Goal: Information Seeking & Learning: Learn about a topic

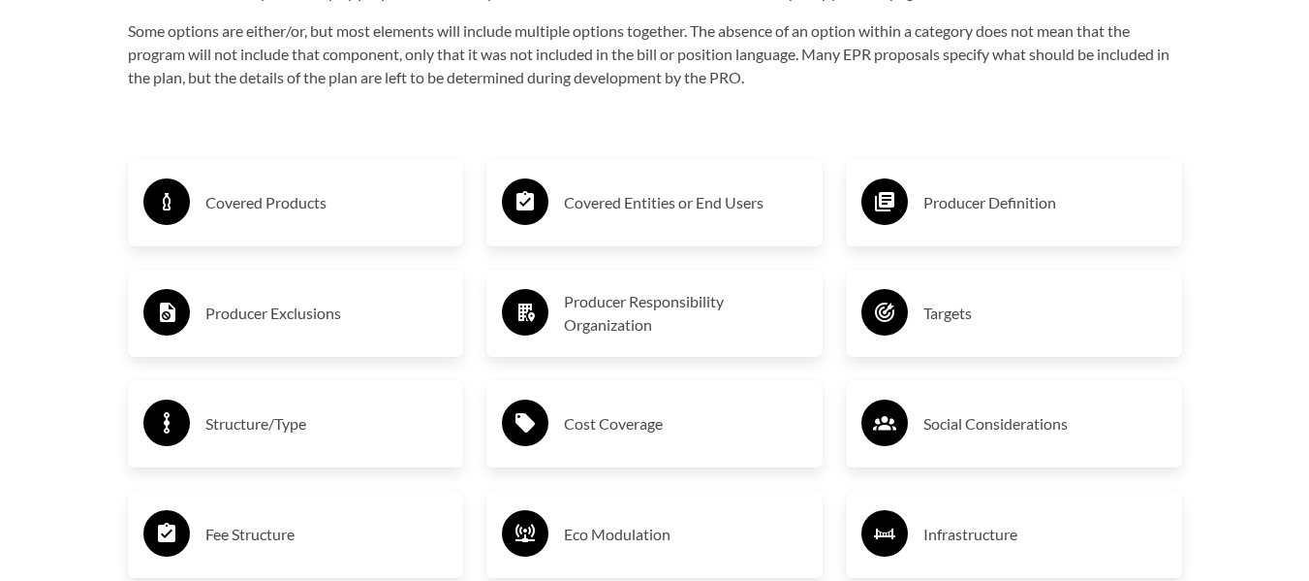
scroll to position [3079, 0]
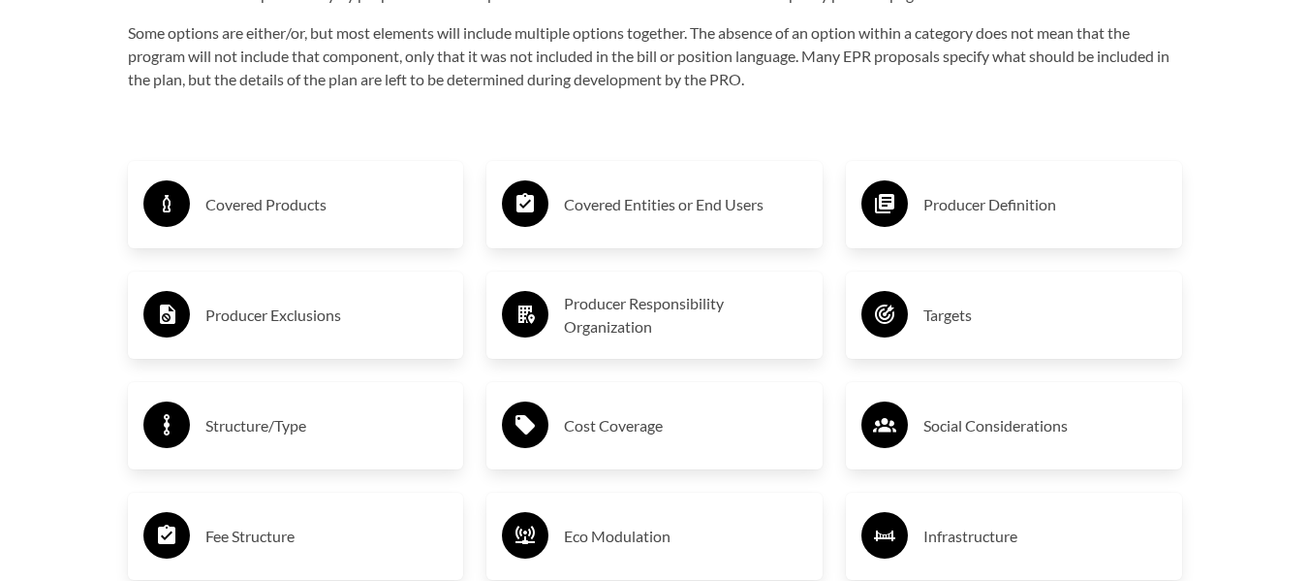
click at [295, 226] on div "Covered Products" at bounding box center [295, 204] width 305 height 56
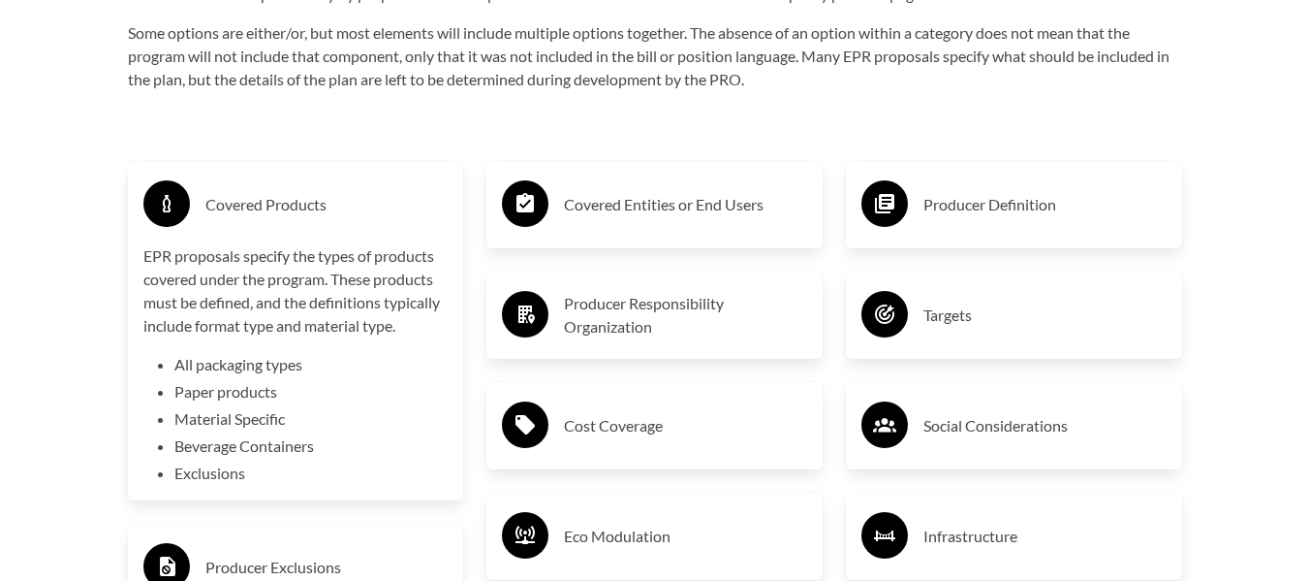
click at [295, 226] on div "Covered Products" at bounding box center [295, 204] width 305 height 56
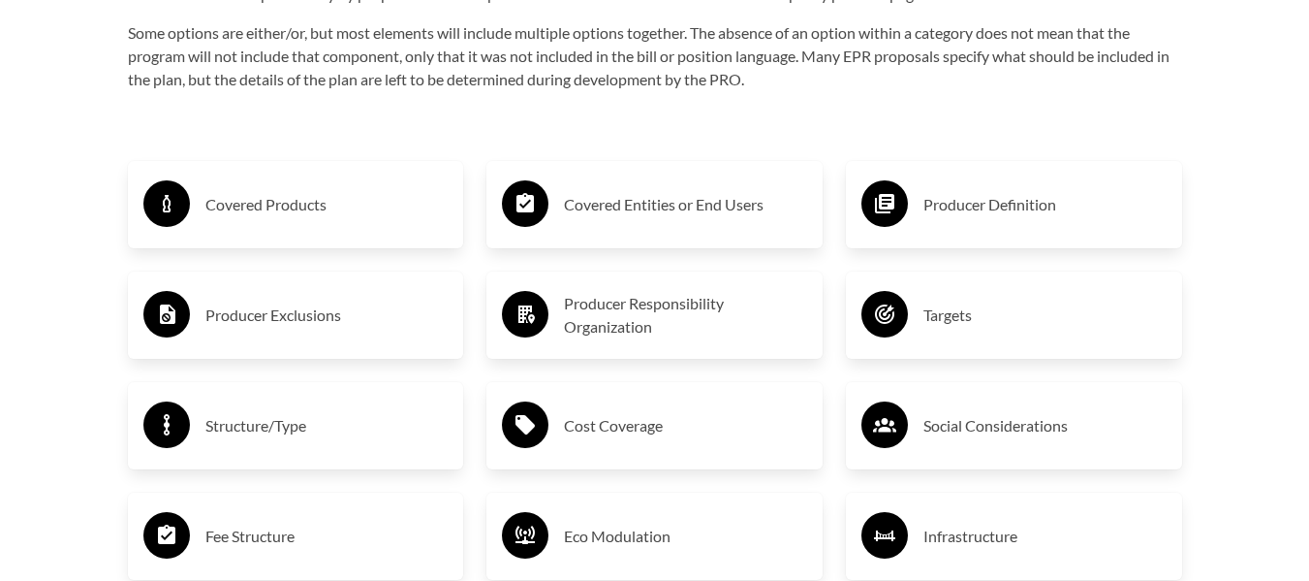
click at [629, 220] on h3 "Covered Entities or End Users" at bounding box center [685, 204] width 243 height 31
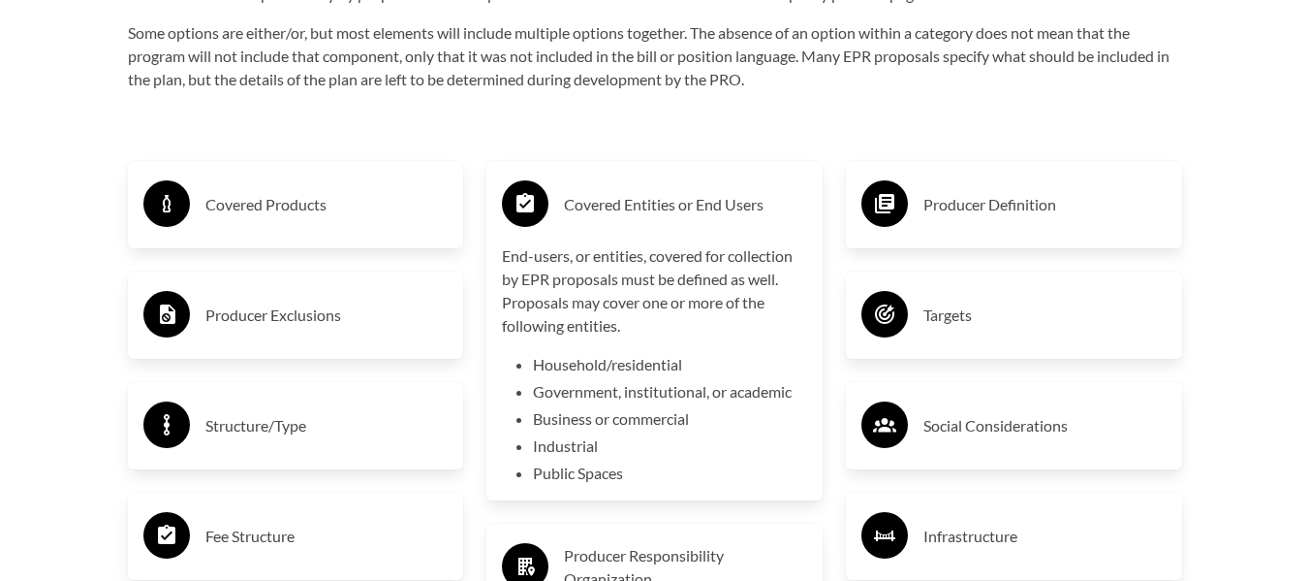
click at [629, 220] on h3 "Covered Entities or End Users" at bounding box center [685, 204] width 243 height 31
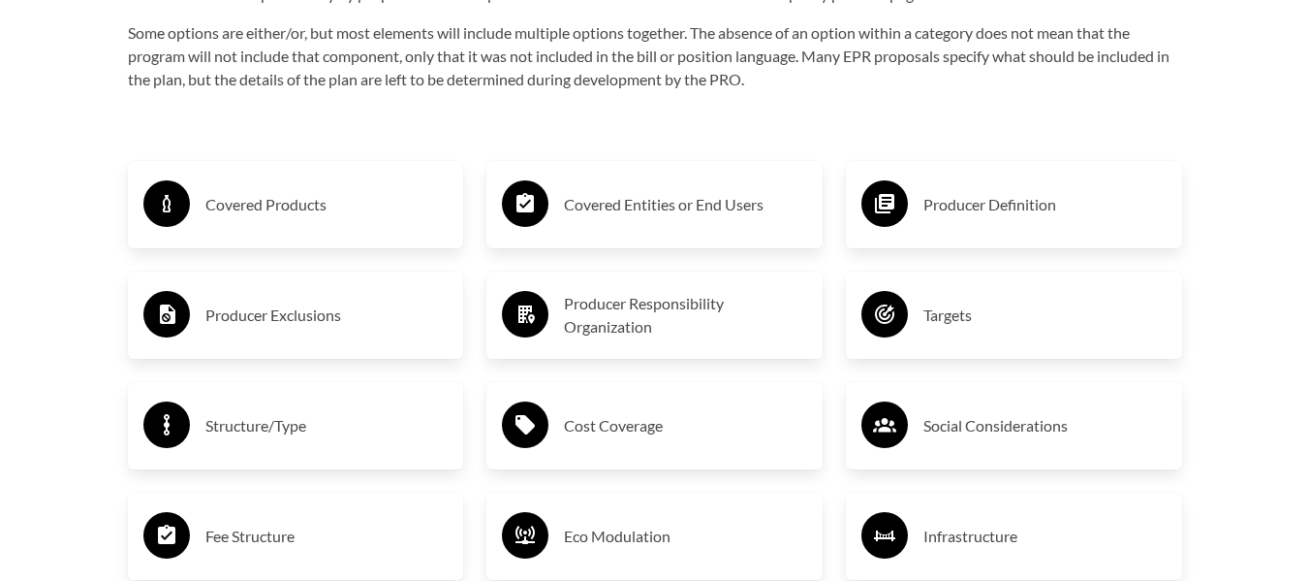
click at [977, 220] on h3 "Producer Definition" at bounding box center [1045, 204] width 243 height 31
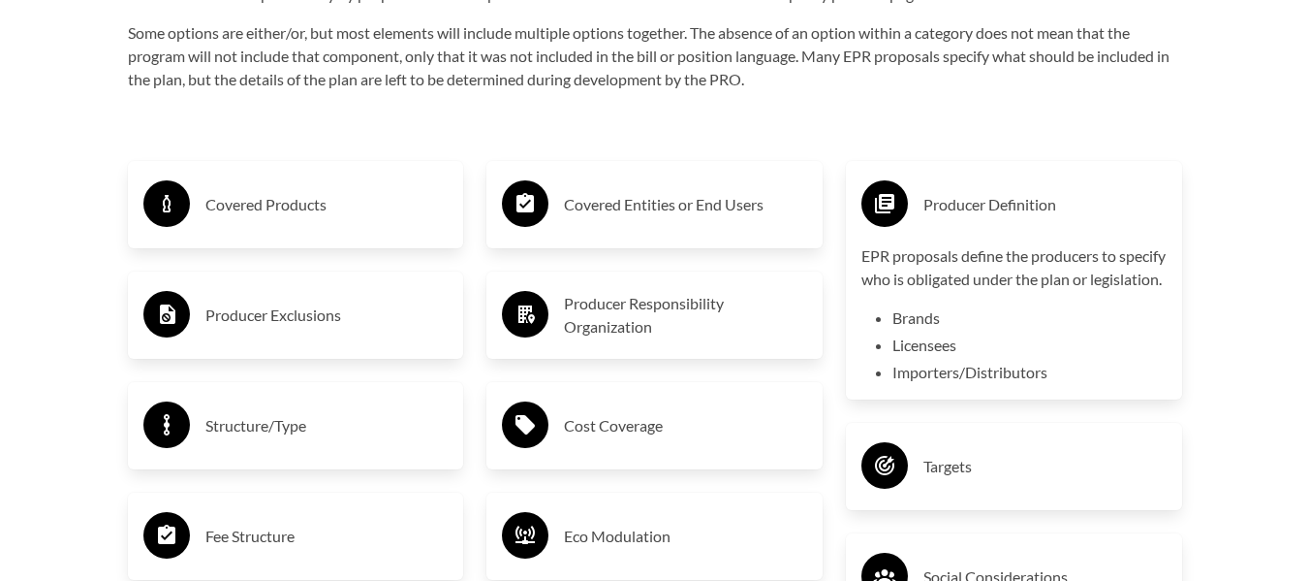
click at [977, 220] on h3 "Producer Definition" at bounding box center [1045, 204] width 243 height 31
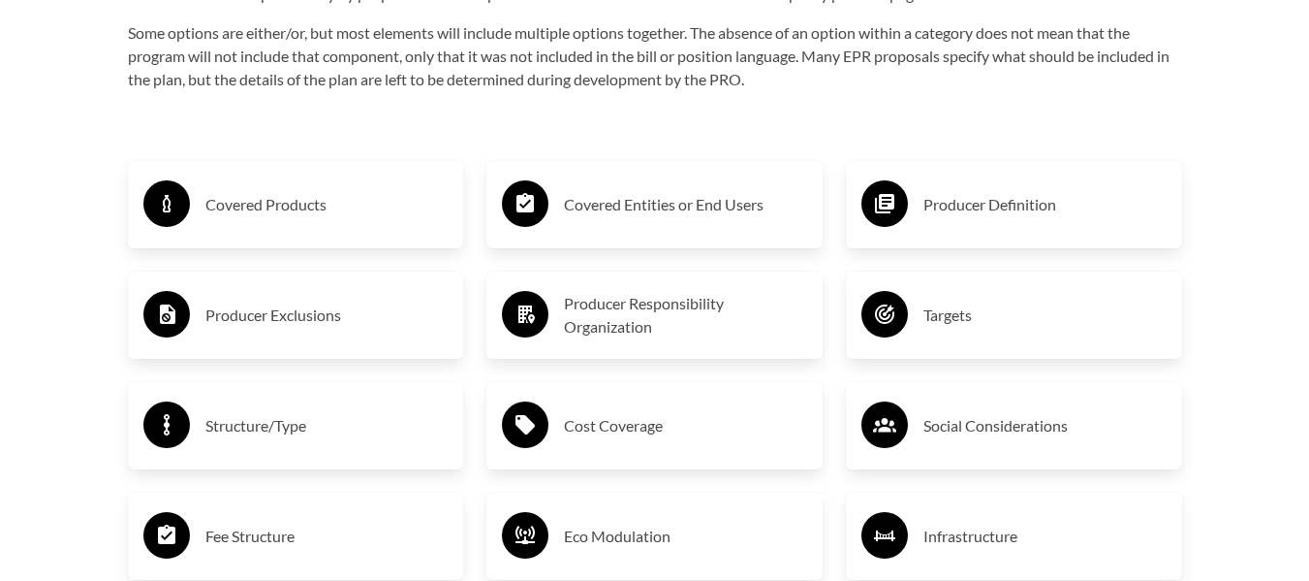
click at [362, 312] on h3 "Producer Exclusions" at bounding box center [326, 314] width 243 height 31
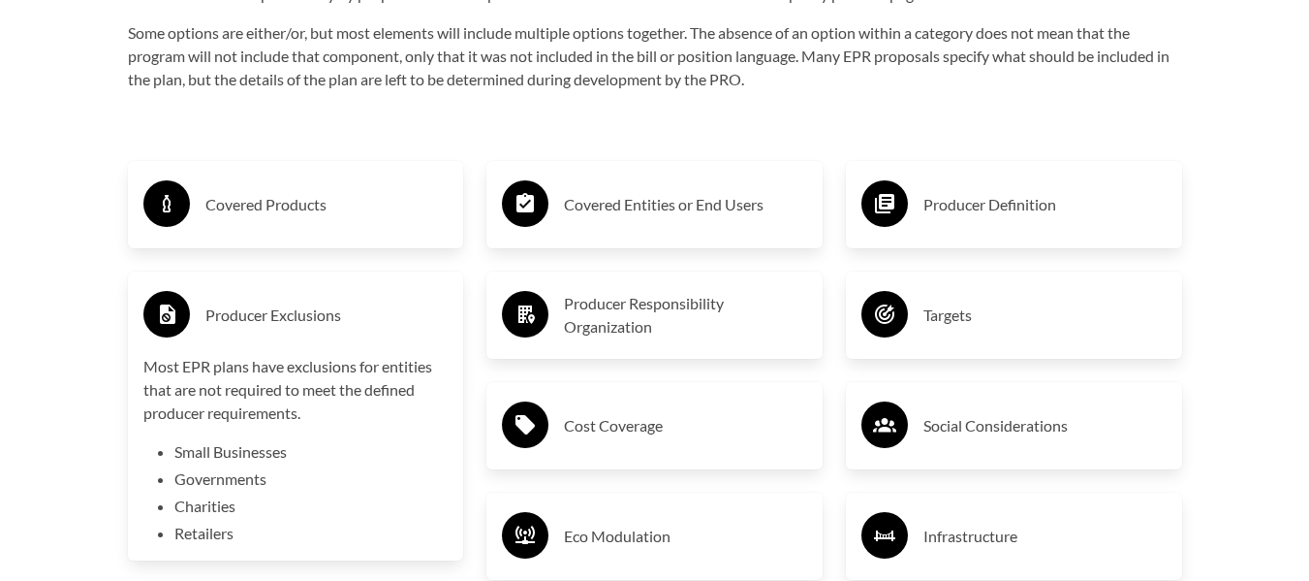
click at [362, 312] on h3 "Producer Exclusions" at bounding box center [326, 314] width 243 height 31
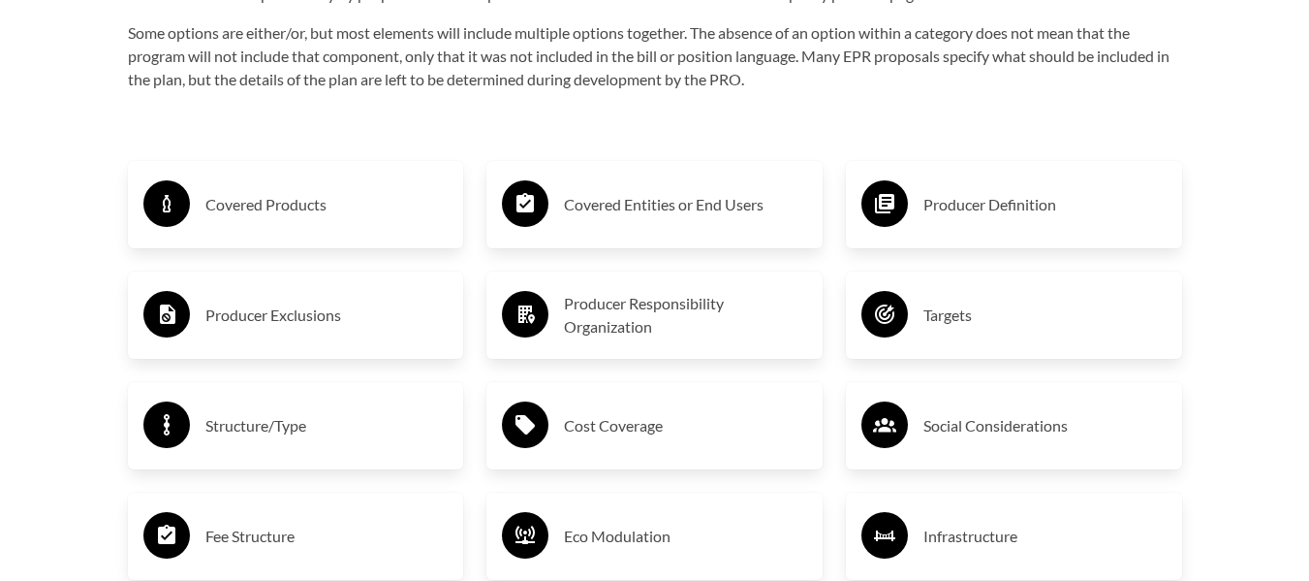
click at [641, 327] on h3 "Producer Responsibility Organization" at bounding box center [685, 315] width 243 height 47
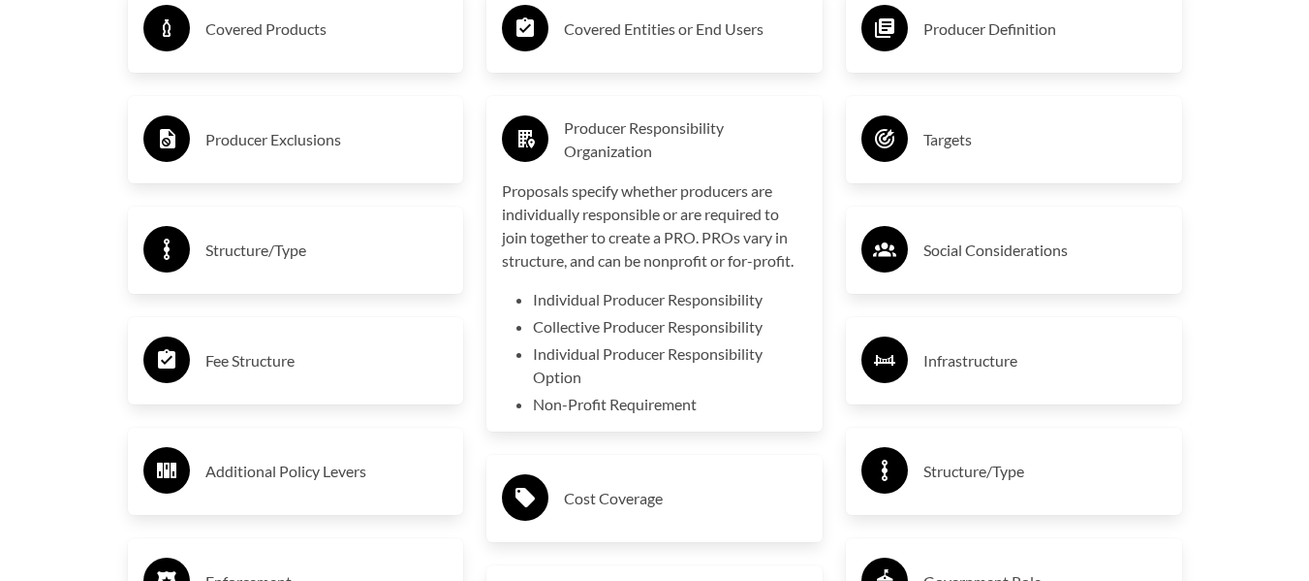
scroll to position [3256, 0]
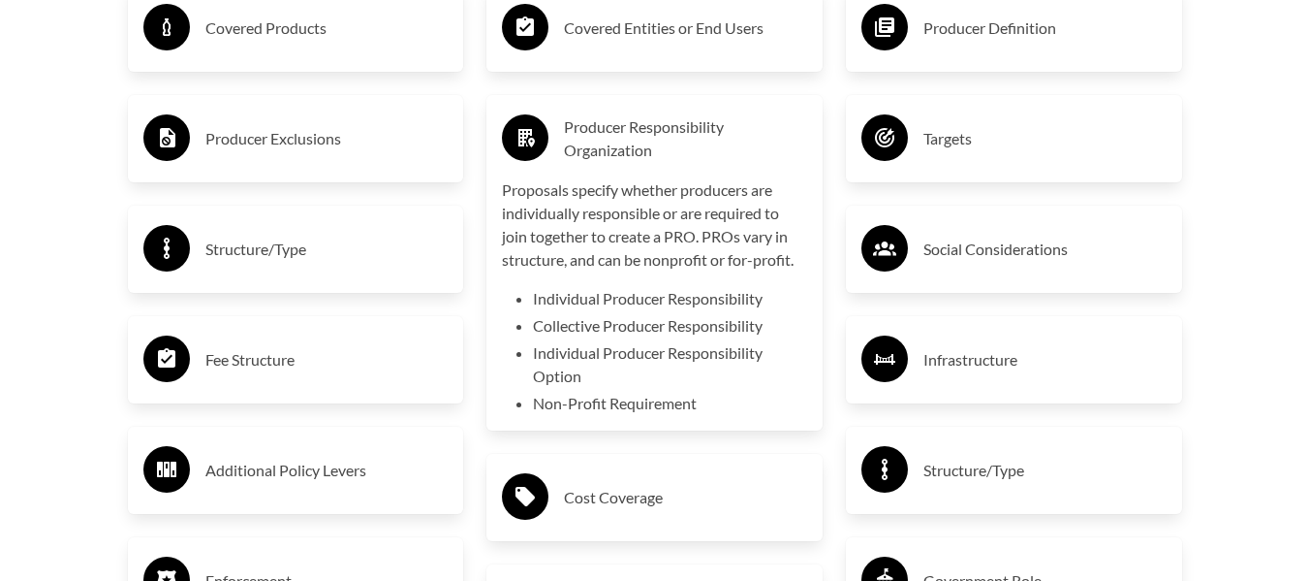
click at [672, 150] on h3 "Producer Responsibility Organization" at bounding box center [685, 138] width 243 height 47
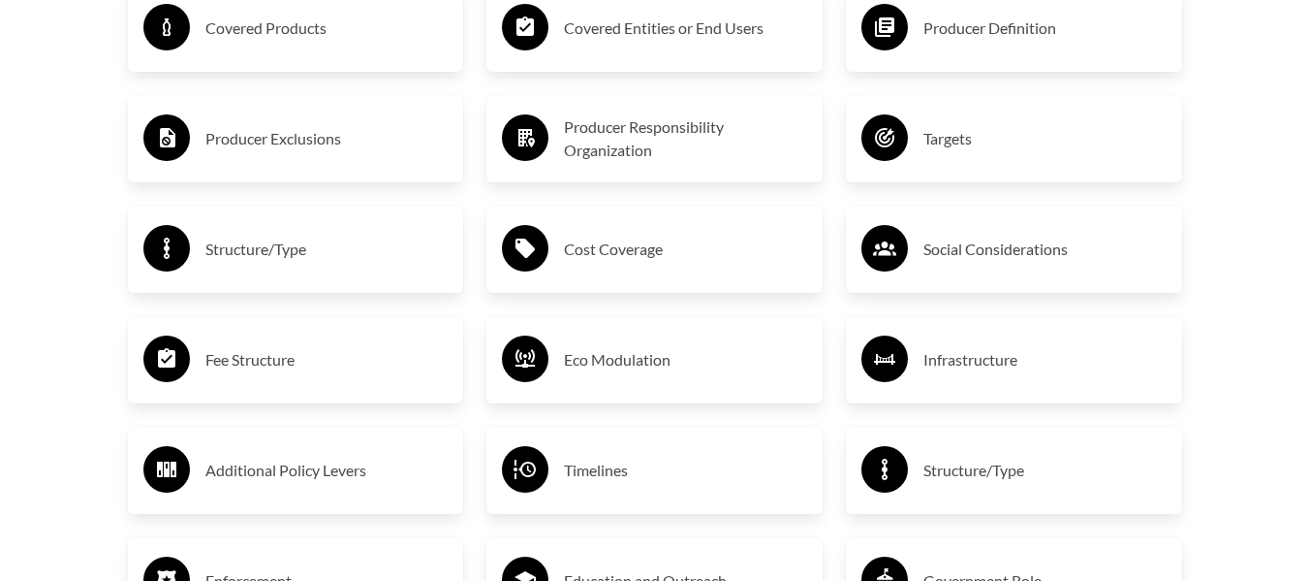
click at [1010, 144] on h3 "Targets" at bounding box center [1045, 138] width 243 height 31
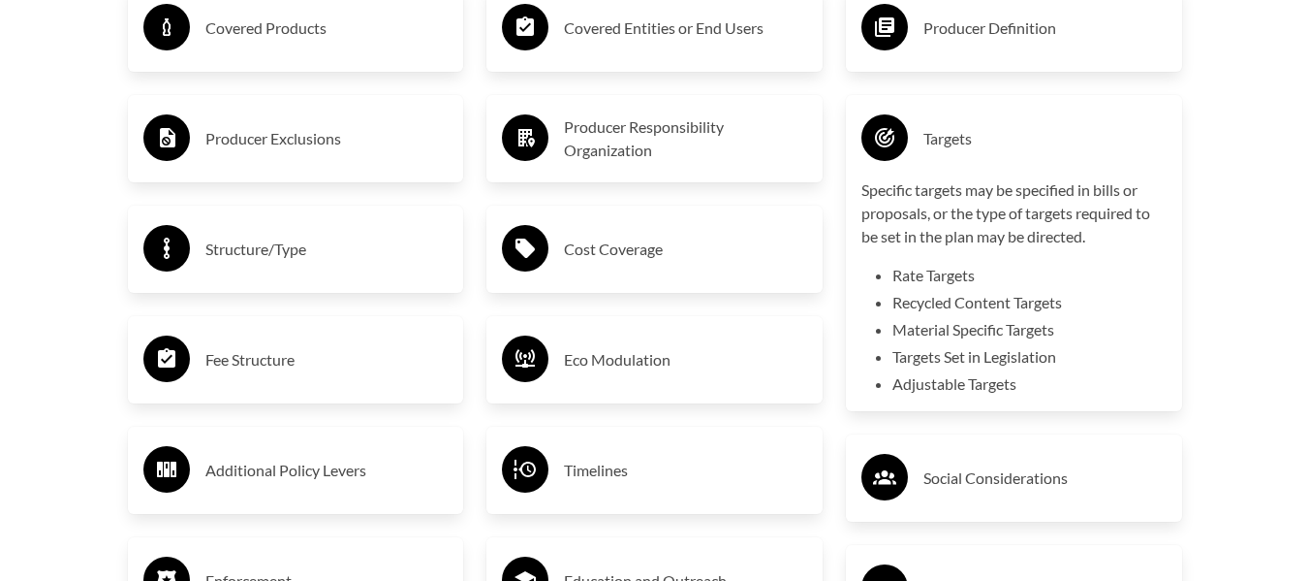
click at [1010, 144] on h3 "Targets" at bounding box center [1045, 138] width 243 height 31
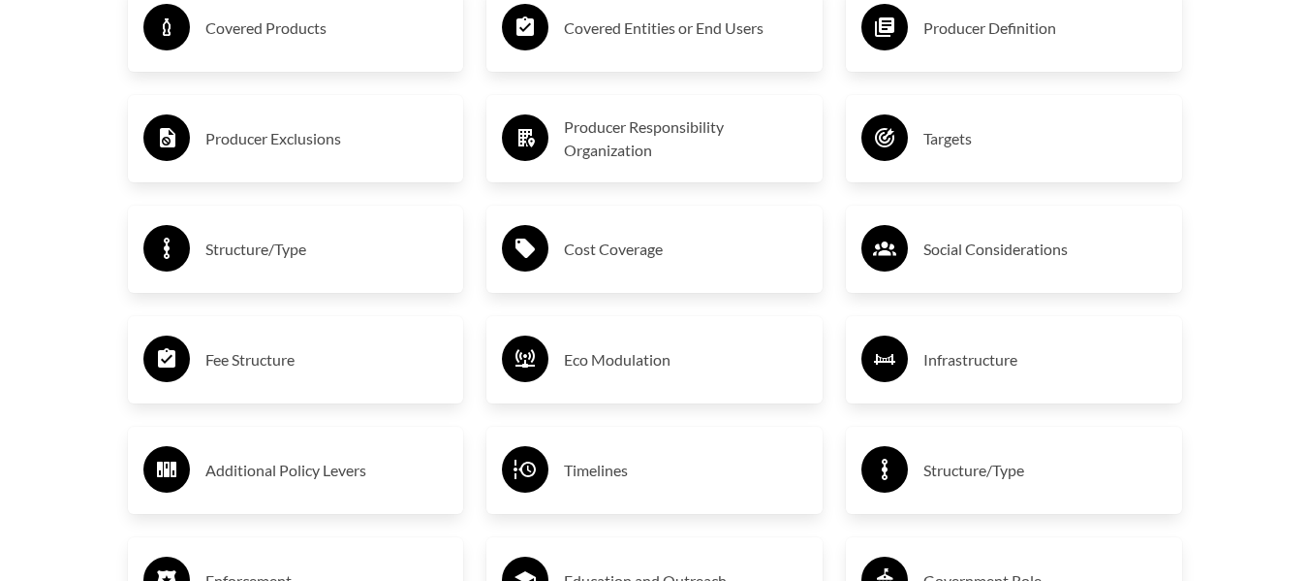
click at [1010, 144] on h3 "Targets" at bounding box center [1045, 138] width 243 height 31
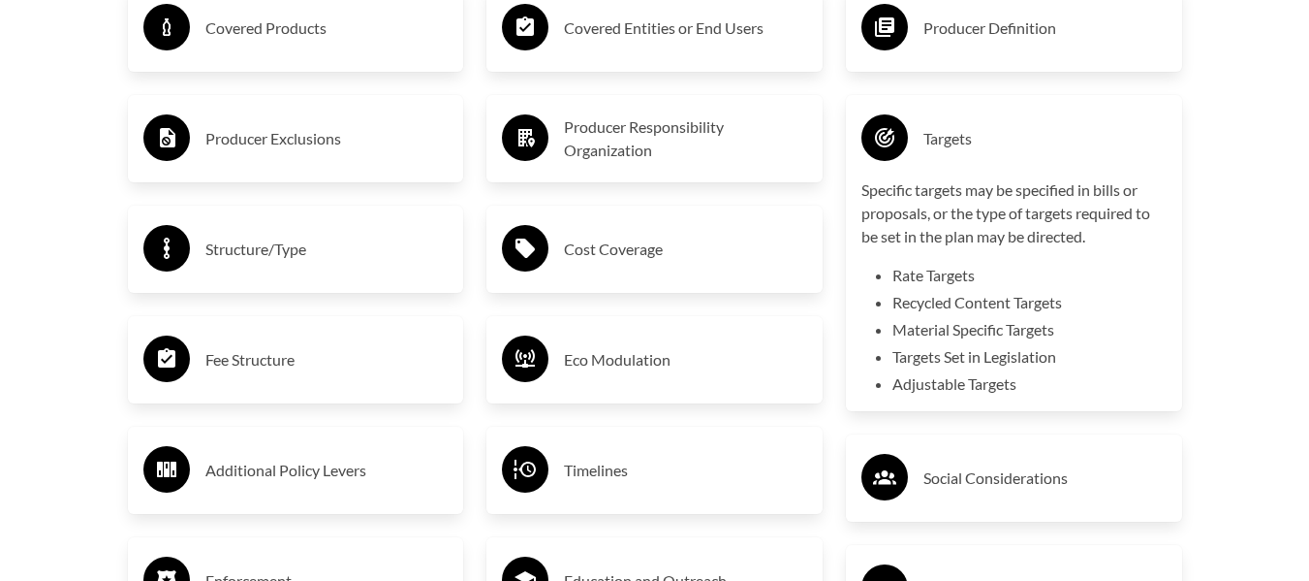
click at [1010, 144] on h3 "Targets" at bounding box center [1045, 138] width 243 height 31
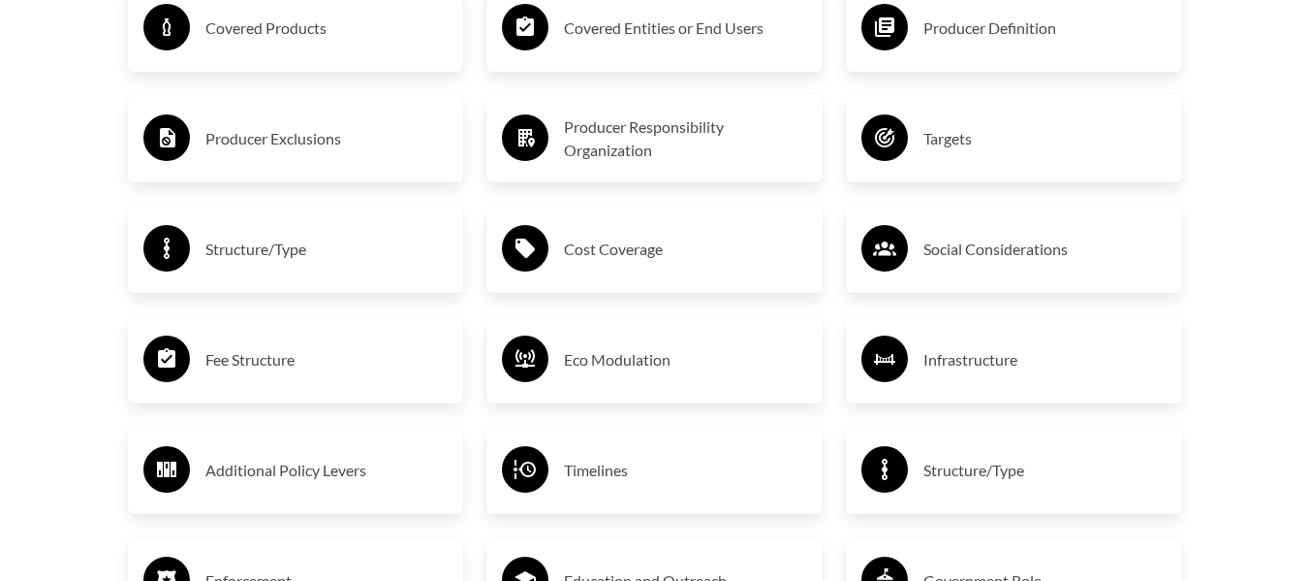
click at [264, 246] on h3 "Structure/Type" at bounding box center [326, 249] width 243 height 31
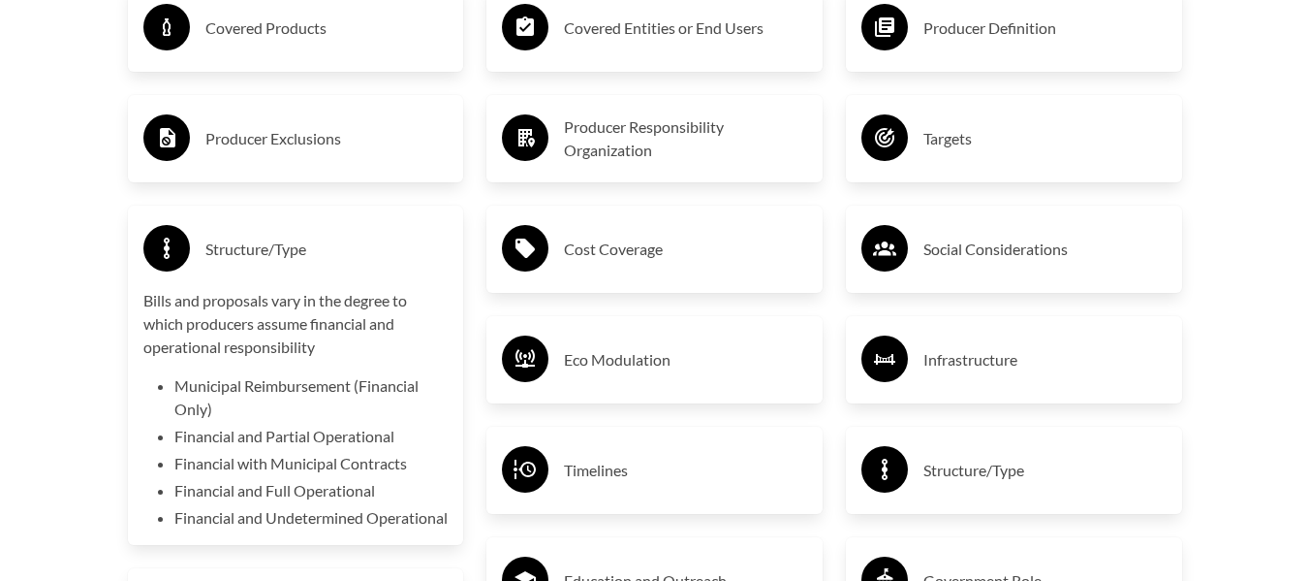
click at [264, 246] on h3 "Structure/Type" at bounding box center [326, 249] width 243 height 31
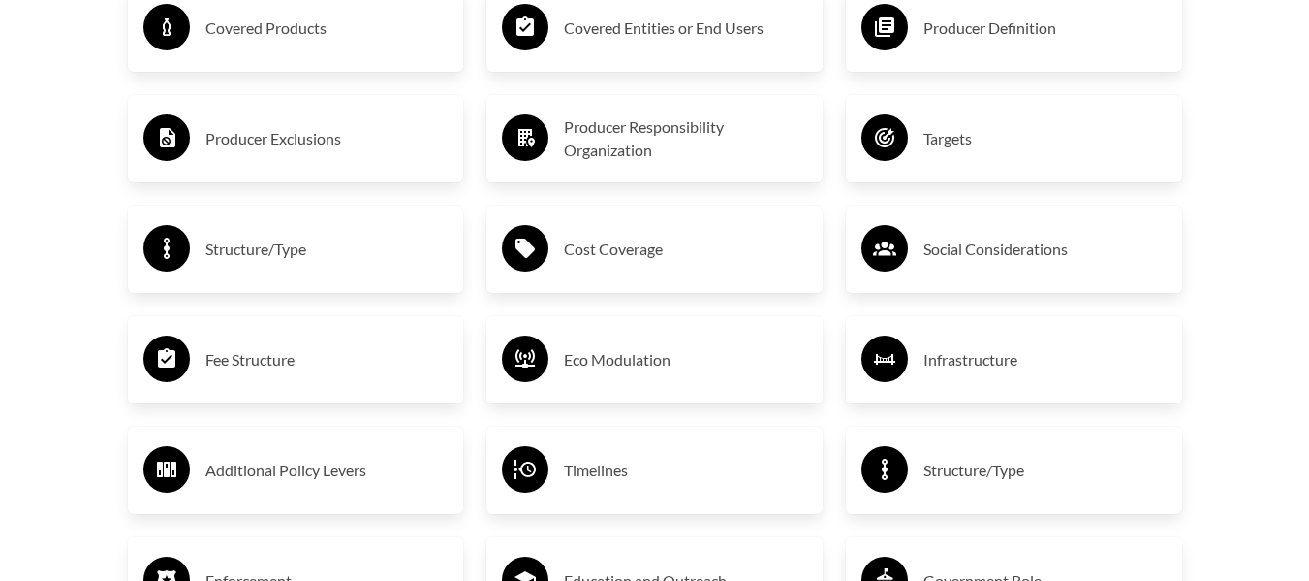
click at [626, 245] on h3 "Cost Coverage" at bounding box center [685, 249] width 243 height 31
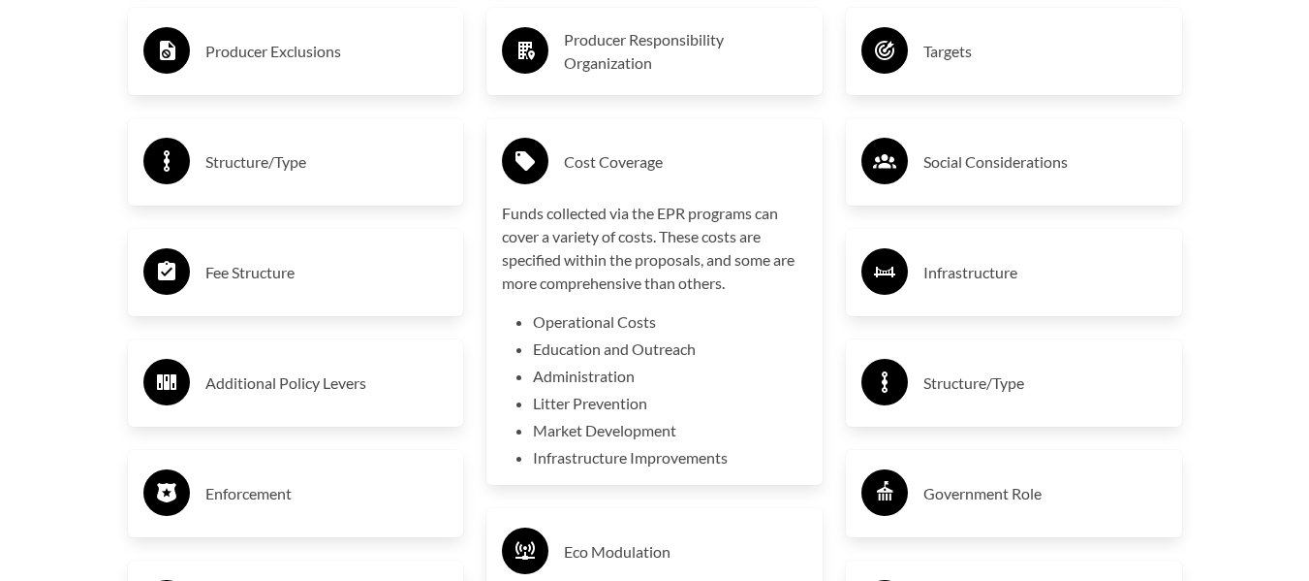
scroll to position [3344, 0]
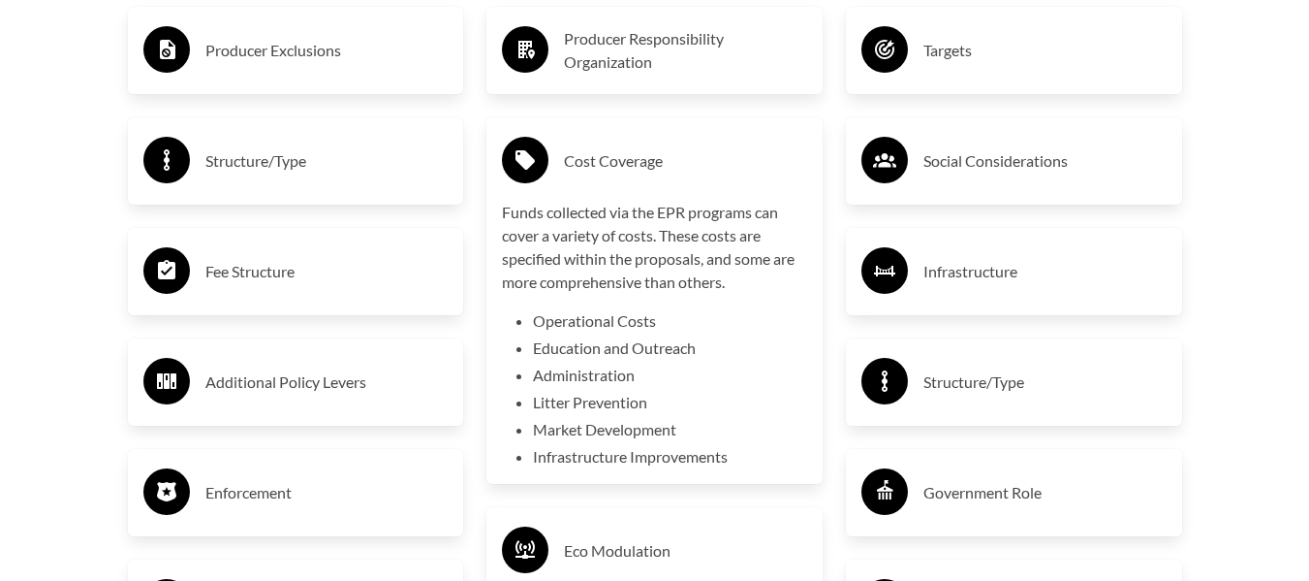
click at [730, 153] on h3 "Cost Coverage" at bounding box center [685, 160] width 243 height 31
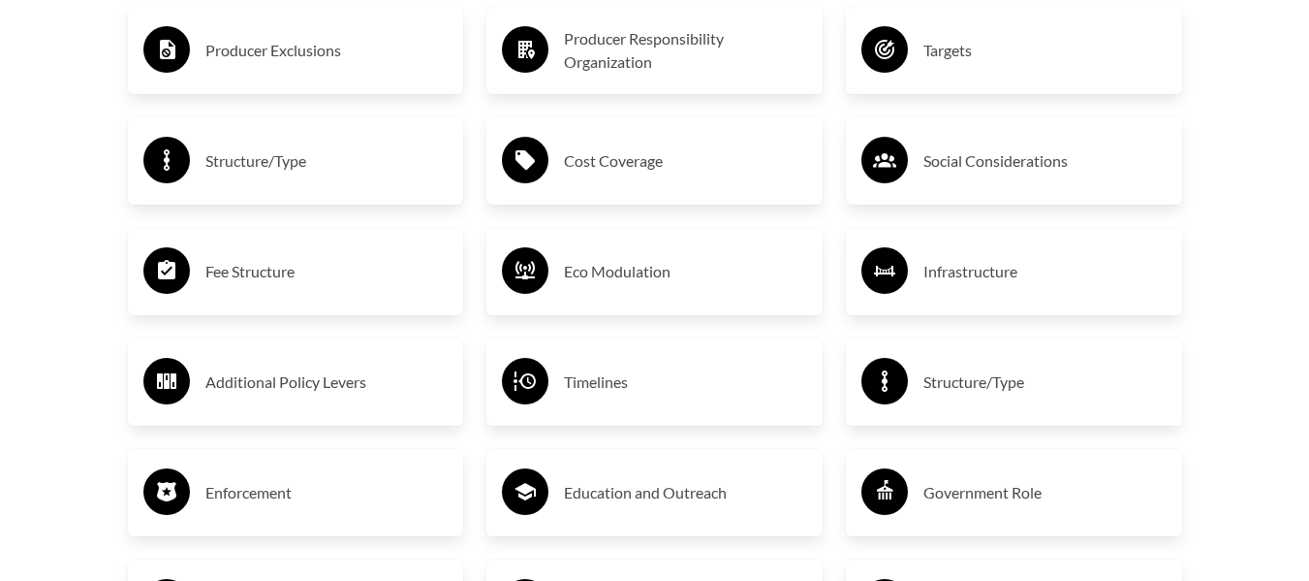
click at [1018, 142] on div "Social Considerations" at bounding box center [1014, 161] width 305 height 56
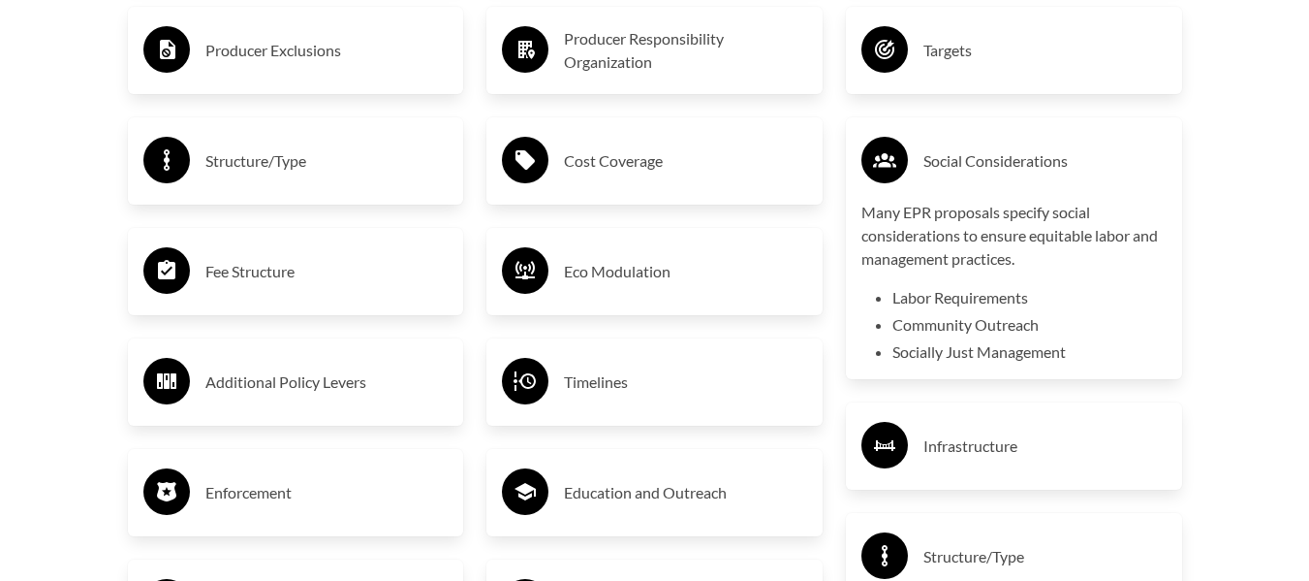
click at [1018, 142] on div "Social Considerations" at bounding box center [1014, 161] width 305 height 56
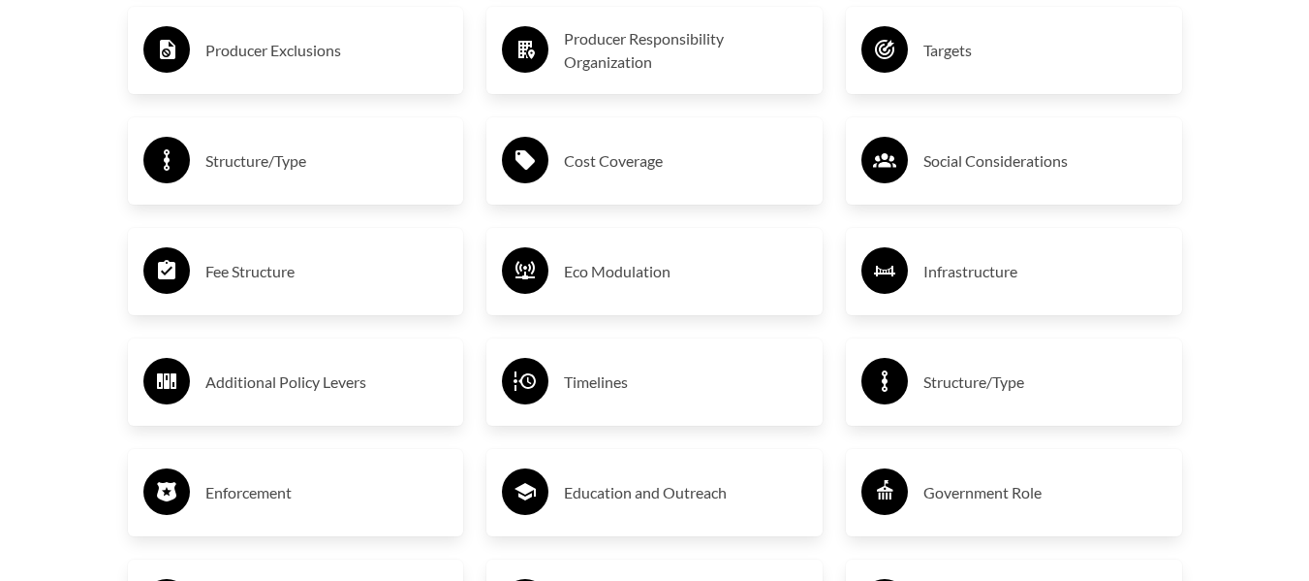
click at [310, 262] on h3 "Fee Structure" at bounding box center [326, 271] width 243 height 31
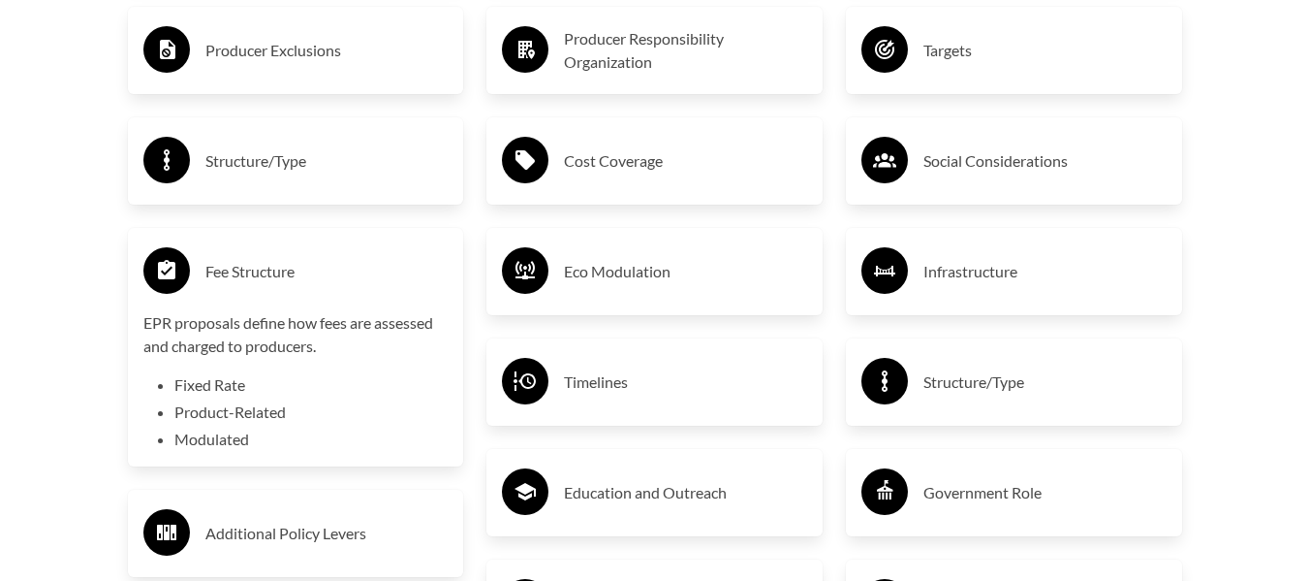
click at [310, 262] on h3 "Fee Structure" at bounding box center [326, 271] width 243 height 31
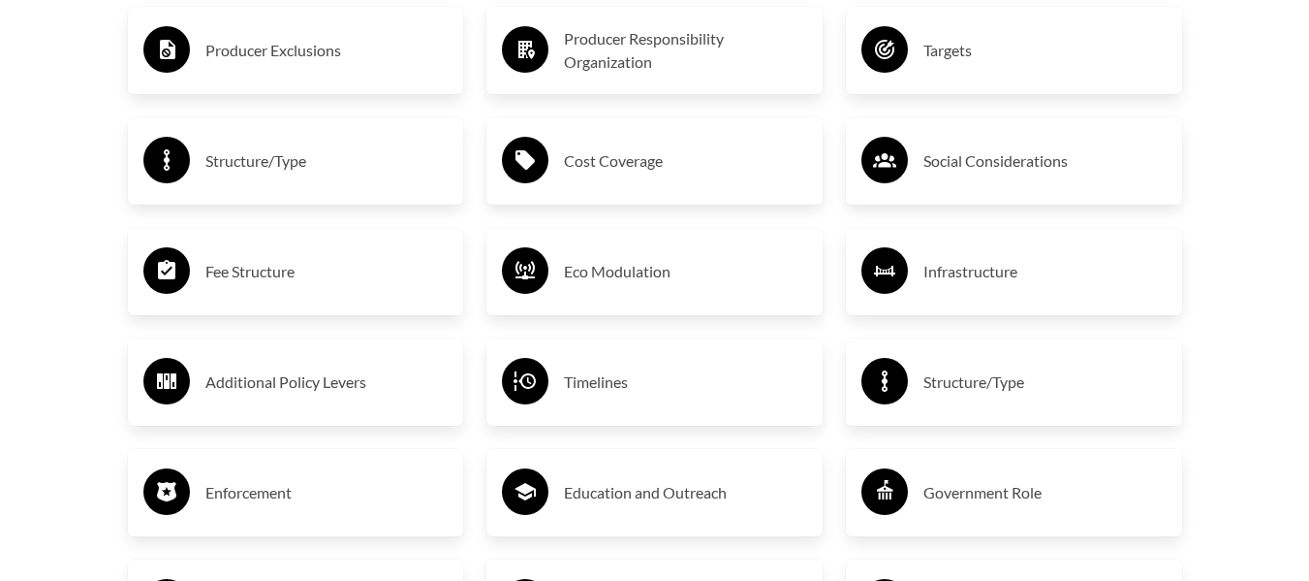
click at [633, 266] on h3 "Eco Modulation" at bounding box center [685, 271] width 243 height 31
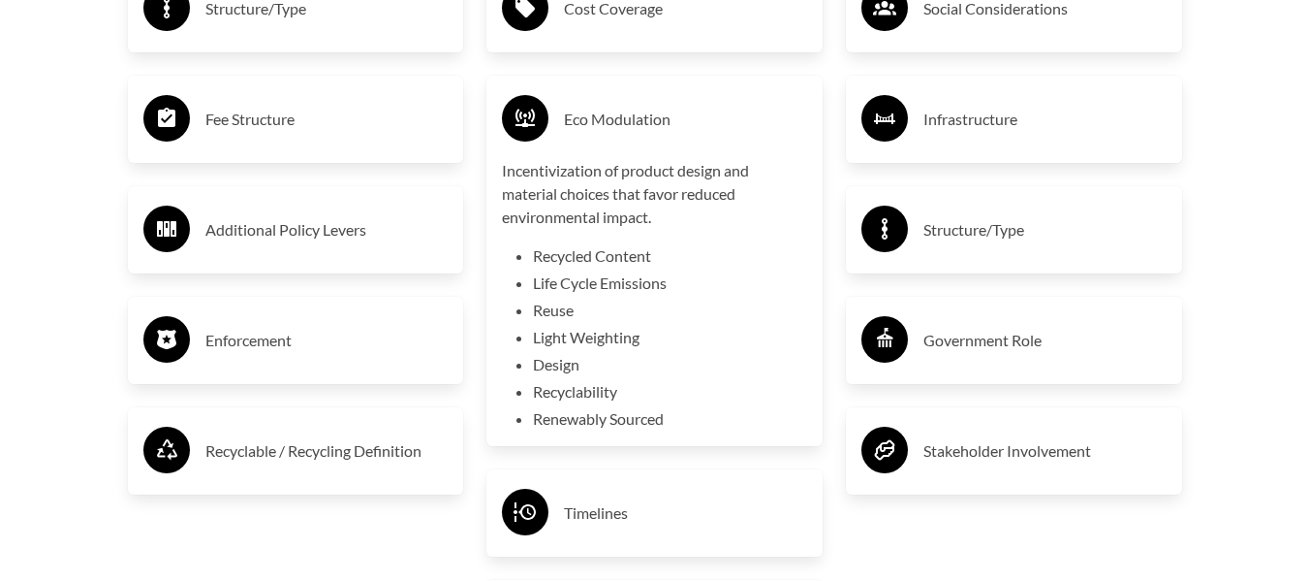
scroll to position [3498, 0]
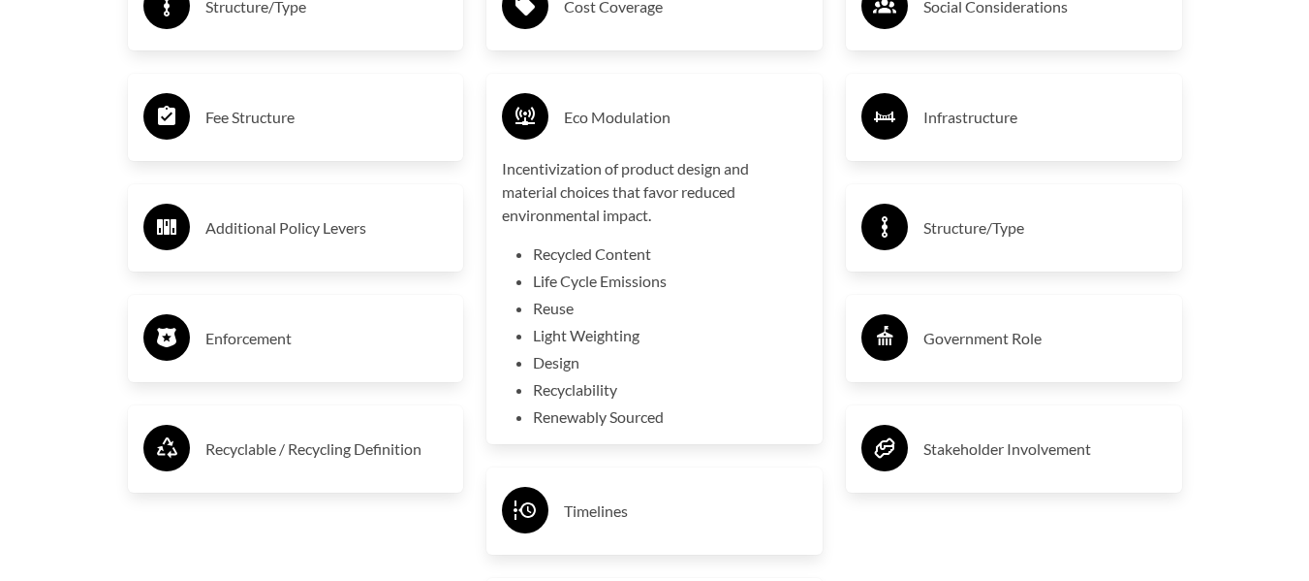
click at [666, 127] on h3 "Eco Modulation" at bounding box center [685, 117] width 243 height 31
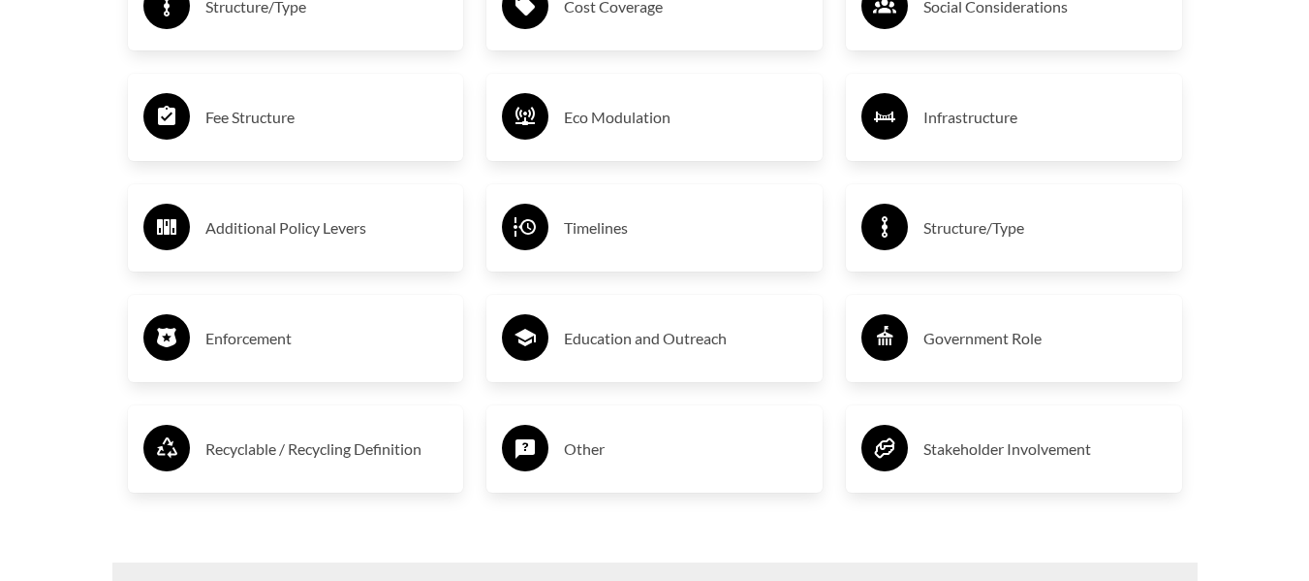
click at [962, 159] on div "Infrastructure" at bounding box center [1014, 117] width 336 height 87
click at [968, 127] on h3 "Infrastructure" at bounding box center [1045, 117] width 243 height 31
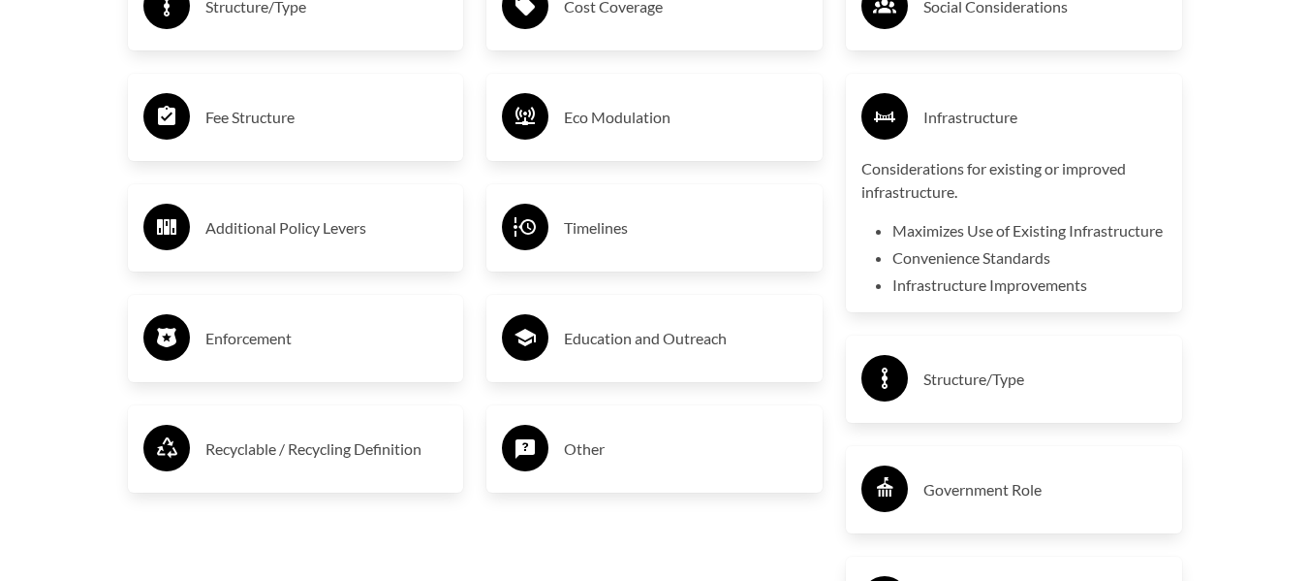
click at [968, 127] on h3 "Infrastructure" at bounding box center [1045, 117] width 243 height 31
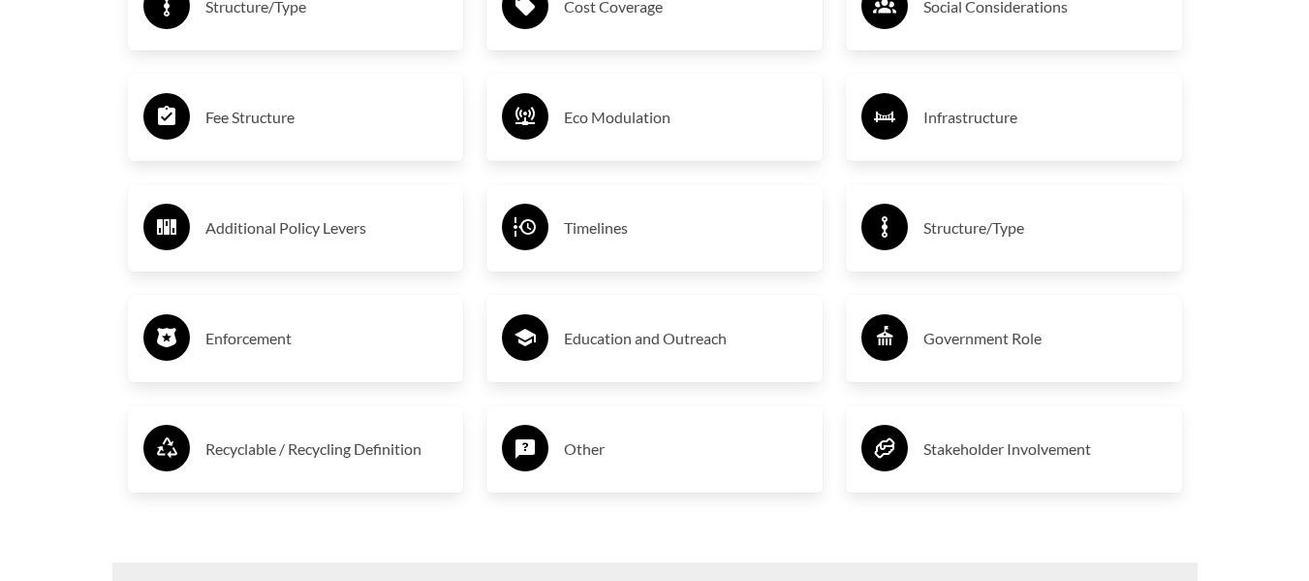
click at [976, 226] on h3 "Structure/Type" at bounding box center [1045, 227] width 243 height 31
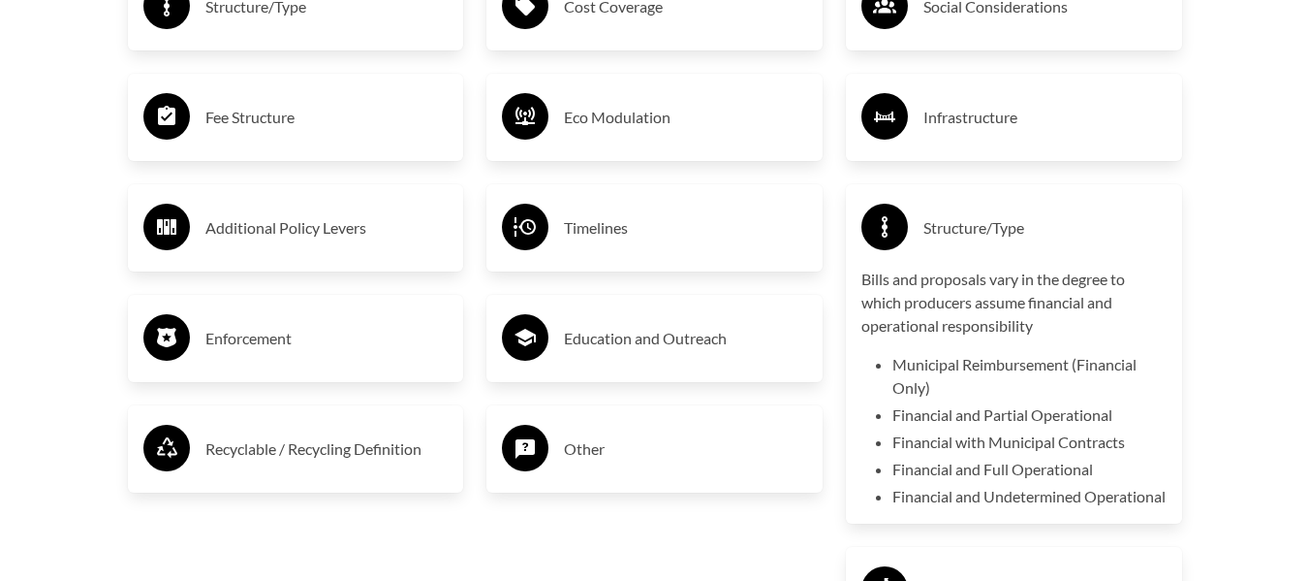
click at [976, 226] on h3 "Structure/Type" at bounding box center [1045, 227] width 243 height 31
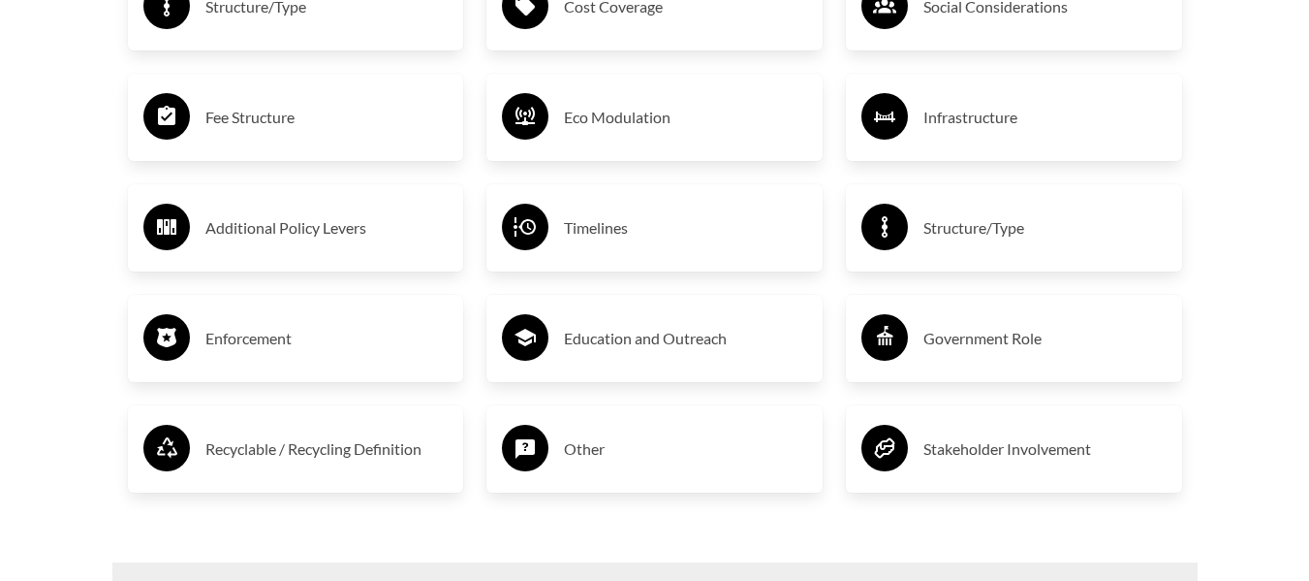
click at [555, 252] on div "Timelines" at bounding box center [654, 228] width 305 height 56
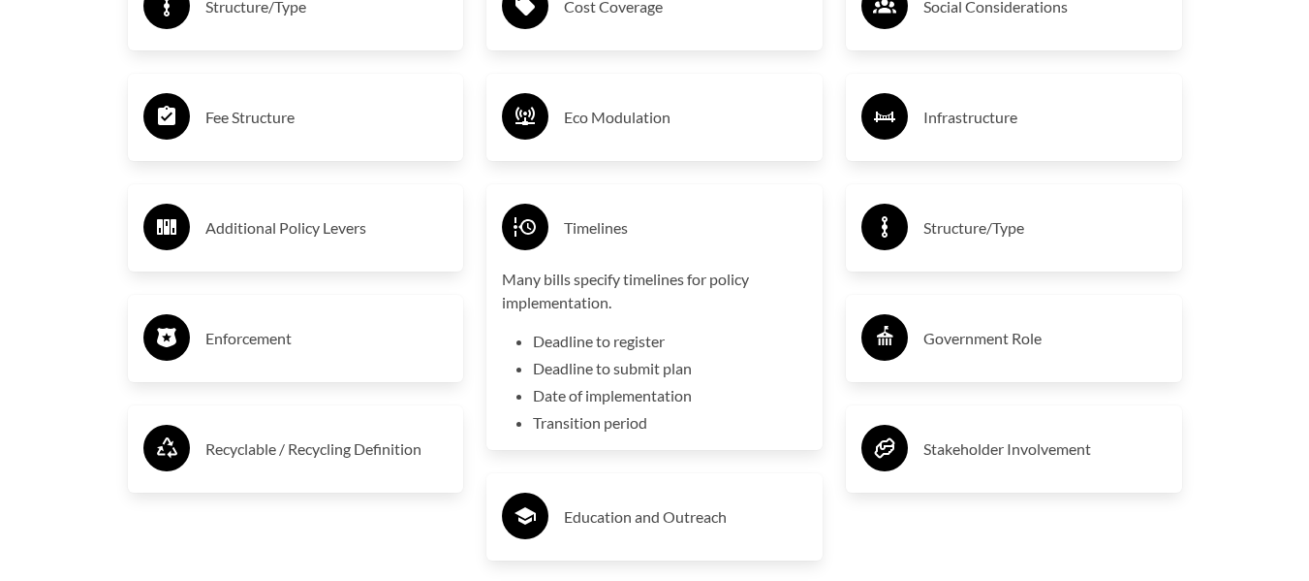
click at [555, 252] on div "Timelines" at bounding box center [654, 228] width 305 height 56
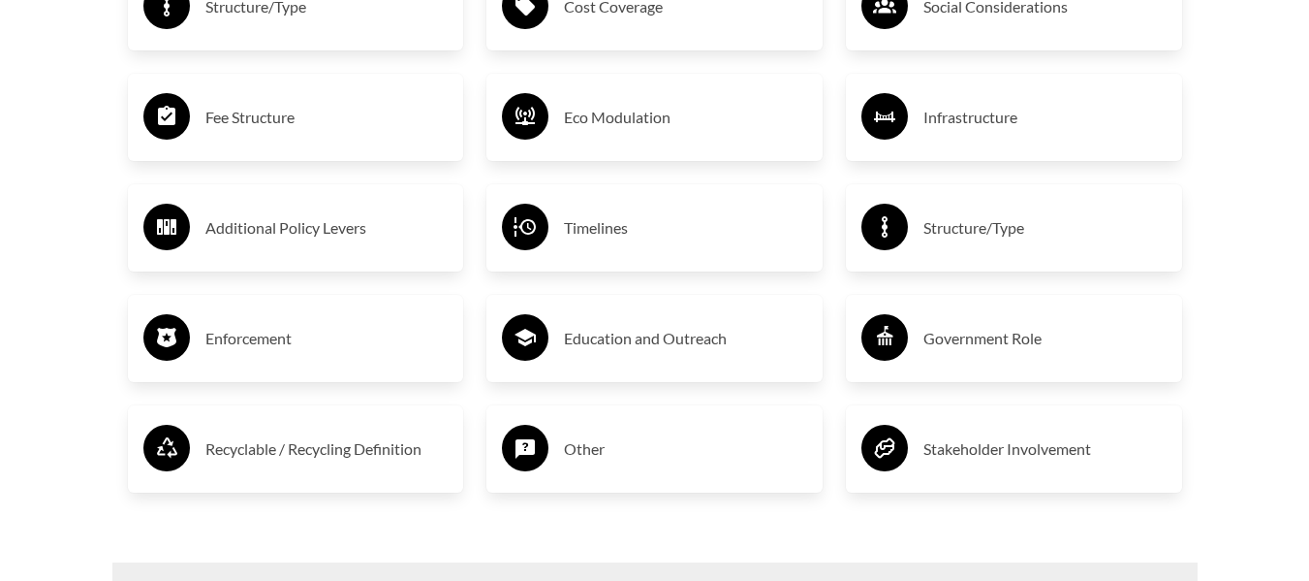
click at [323, 242] on h3 "Additional Policy Levers" at bounding box center [326, 227] width 243 height 31
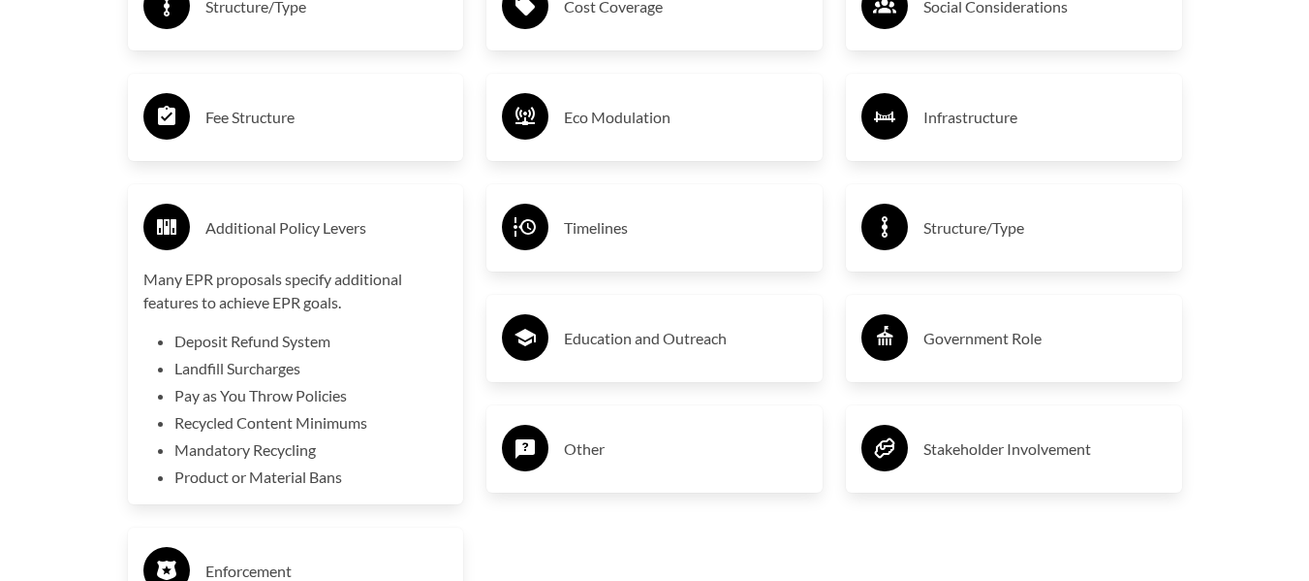
click at [323, 242] on h3 "Additional Policy Levers" at bounding box center [326, 227] width 243 height 31
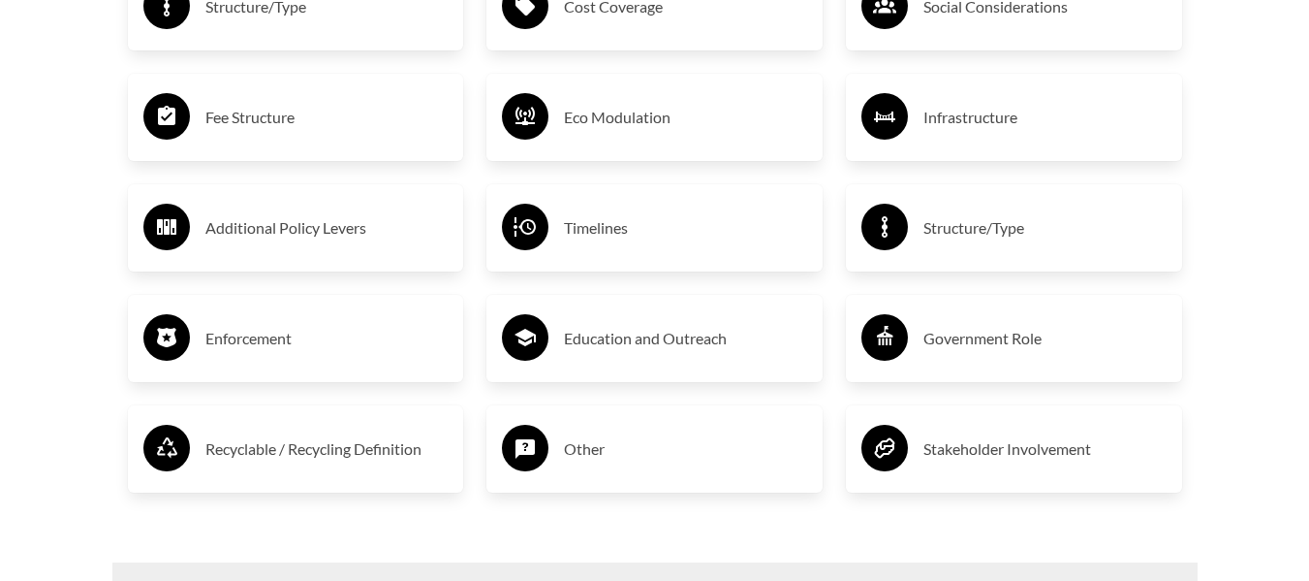
click at [325, 339] on h3 "Enforcement" at bounding box center [326, 338] width 243 height 31
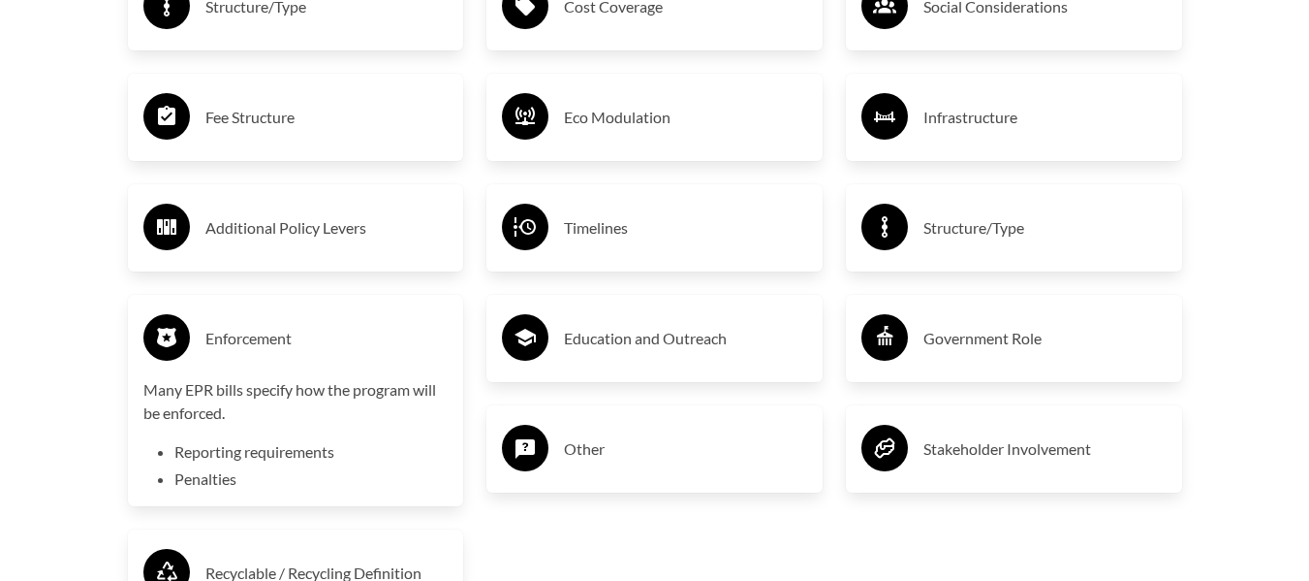
click at [325, 339] on h3 "Enforcement" at bounding box center [326, 338] width 243 height 31
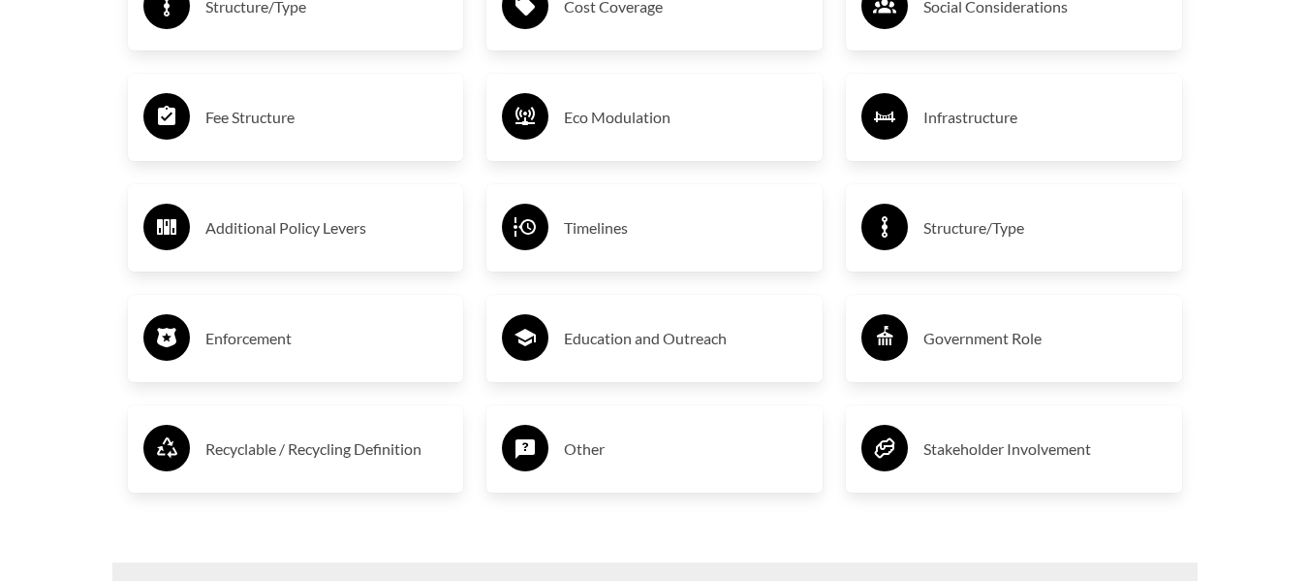
click at [671, 339] on h3 "Education and Outreach" at bounding box center [685, 338] width 243 height 31
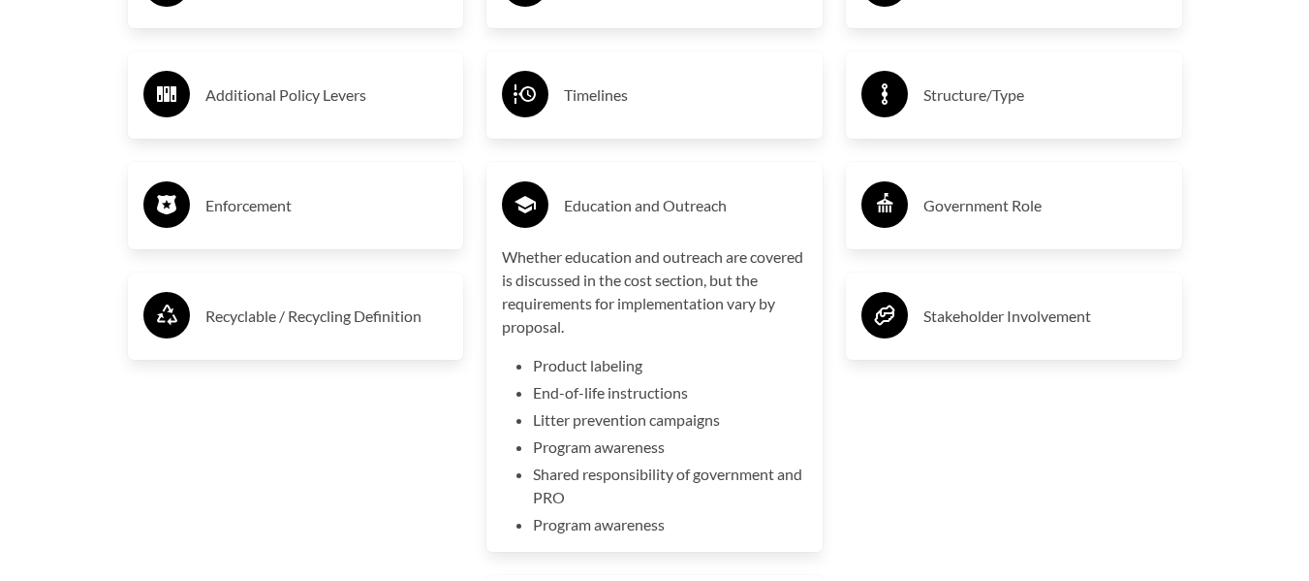
scroll to position [3634, 0]
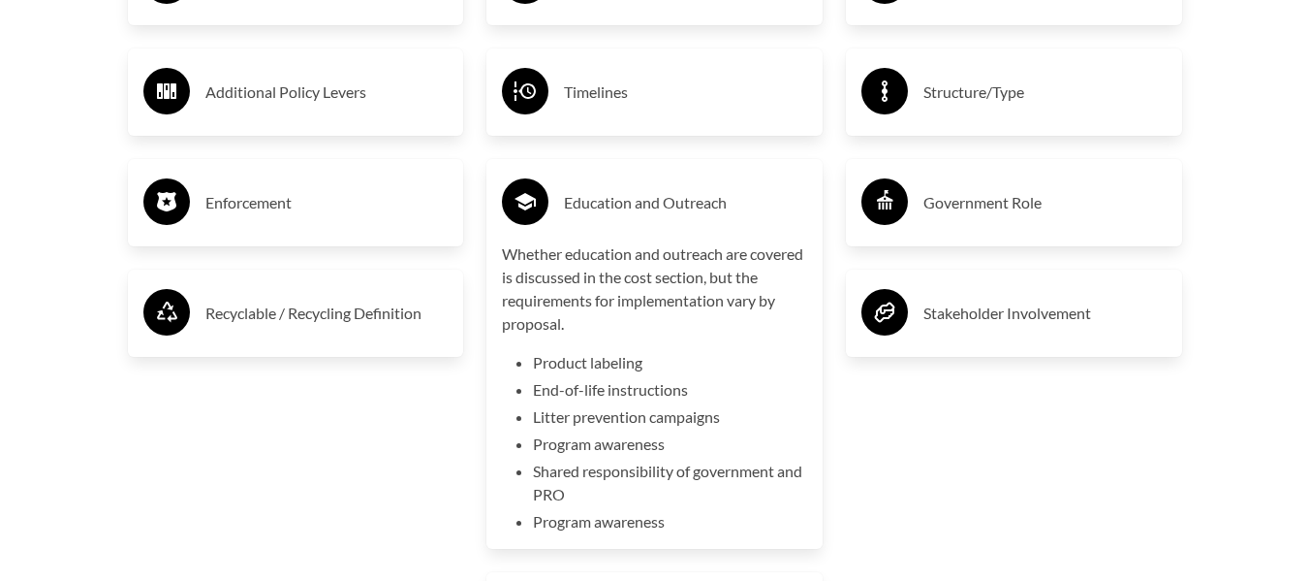
click at [723, 204] on h3 "Education and Outreach" at bounding box center [685, 202] width 243 height 31
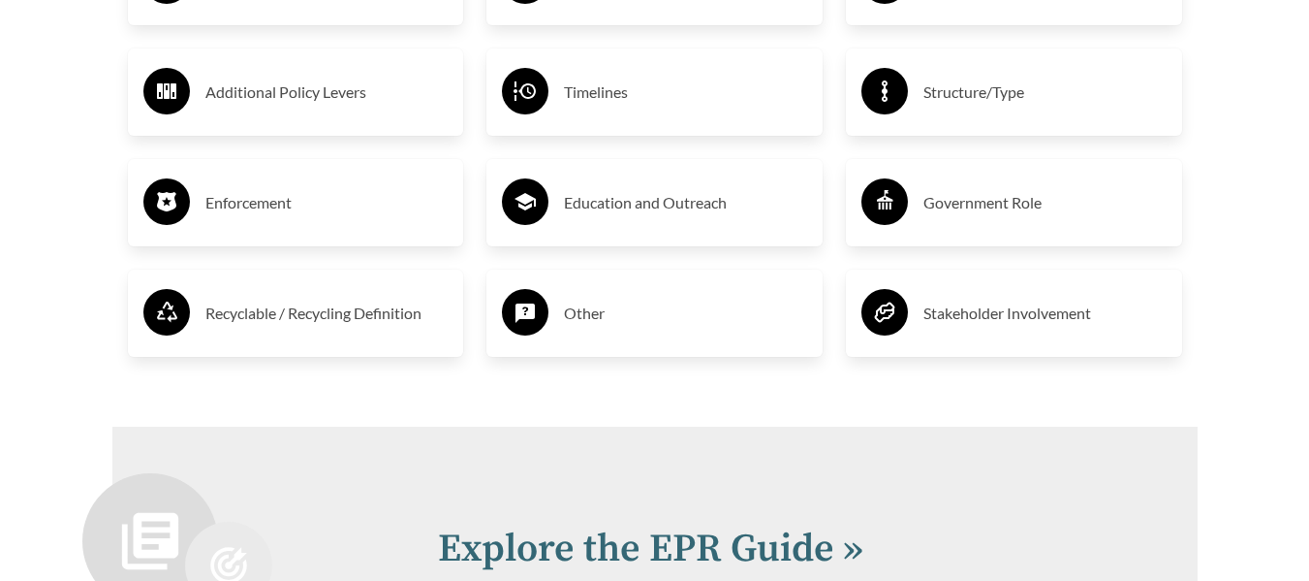
click at [1028, 200] on h3 "Government Role" at bounding box center [1045, 202] width 243 height 31
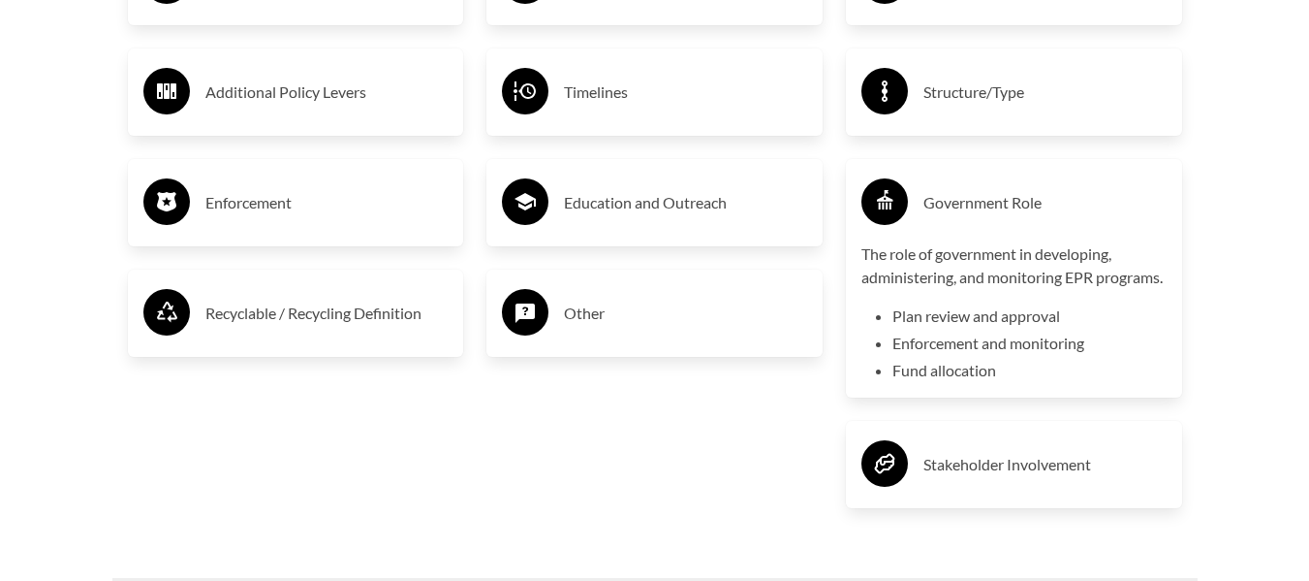
click at [1028, 200] on h3 "Government Role" at bounding box center [1045, 202] width 243 height 31
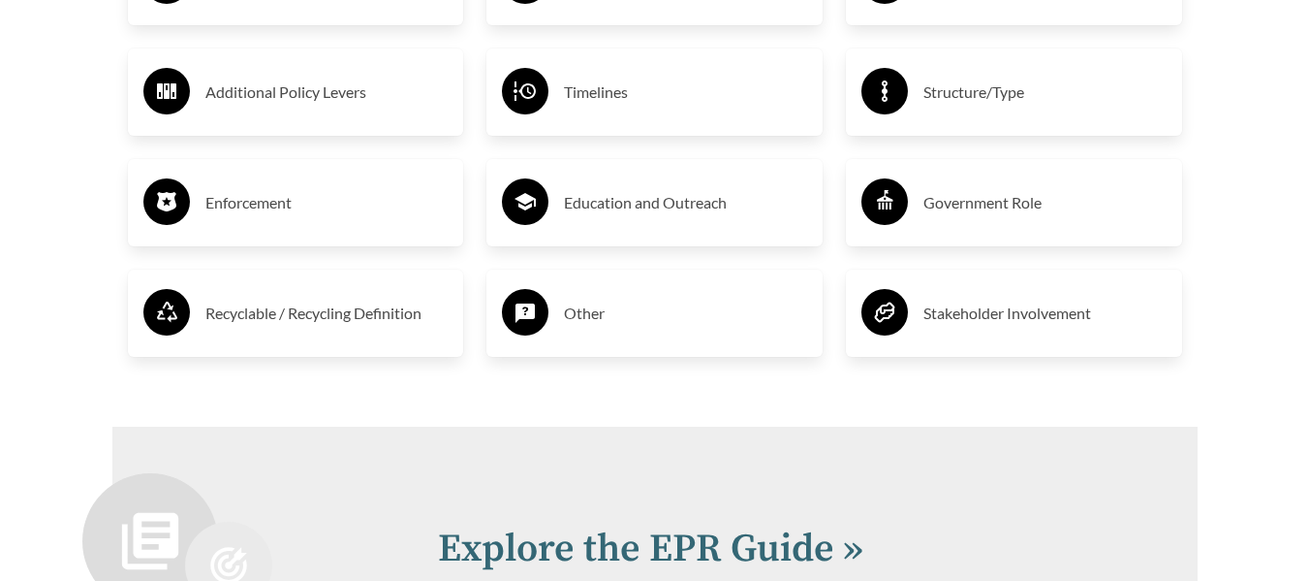
click at [1023, 322] on h3 "Stakeholder Involvement" at bounding box center [1045, 313] width 243 height 31
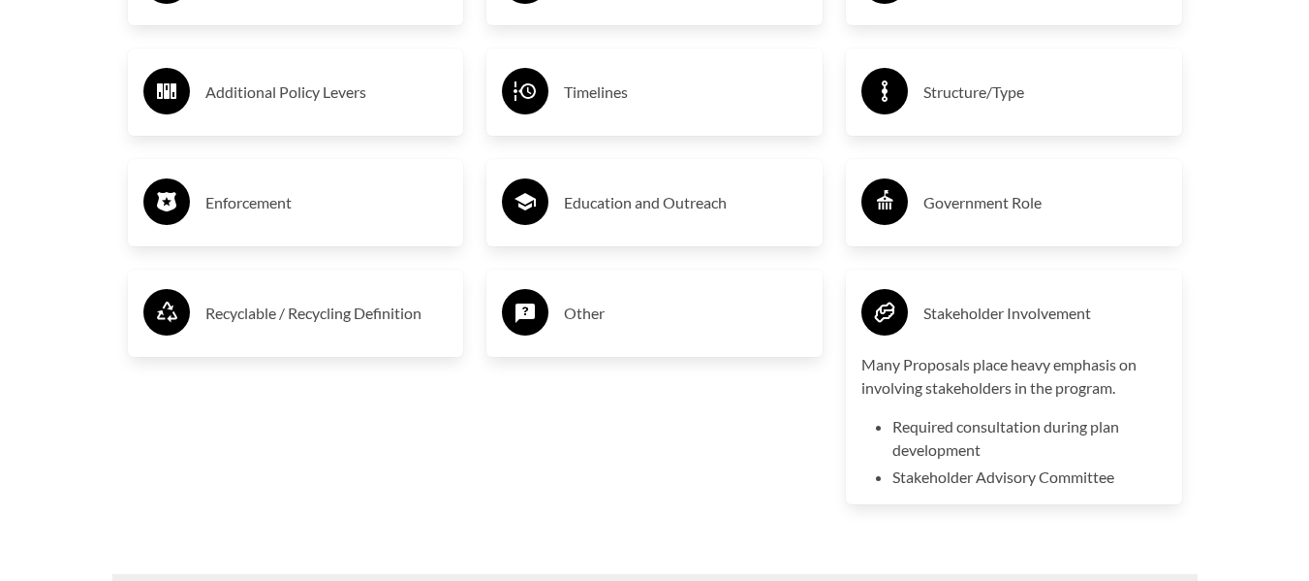
click at [1023, 322] on h3 "Stakeholder Involvement" at bounding box center [1045, 313] width 243 height 31
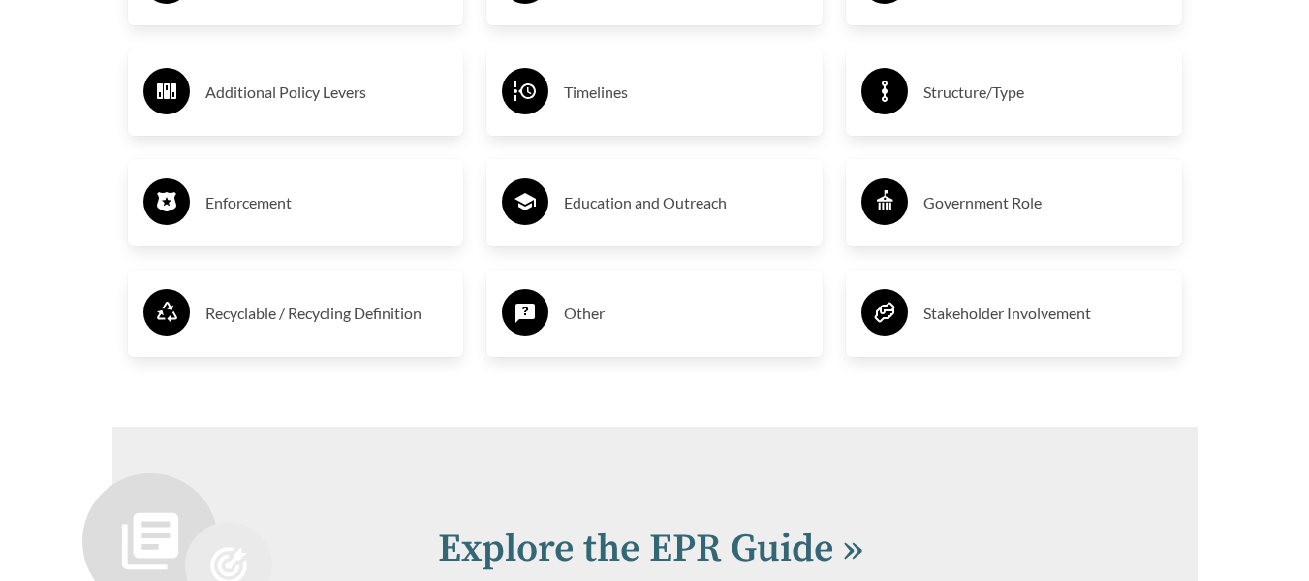
click at [638, 329] on h3 "Other" at bounding box center [685, 313] width 243 height 31
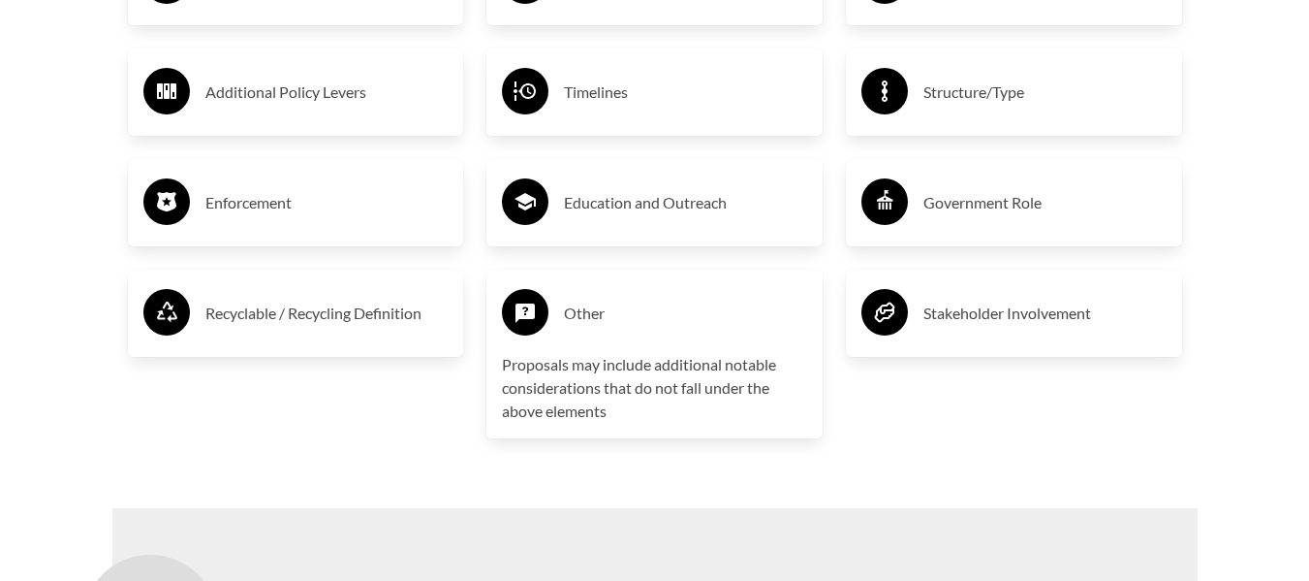
click at [638, 329] on h3 "Other" at bounding box center [685, 313] width 243 height 31
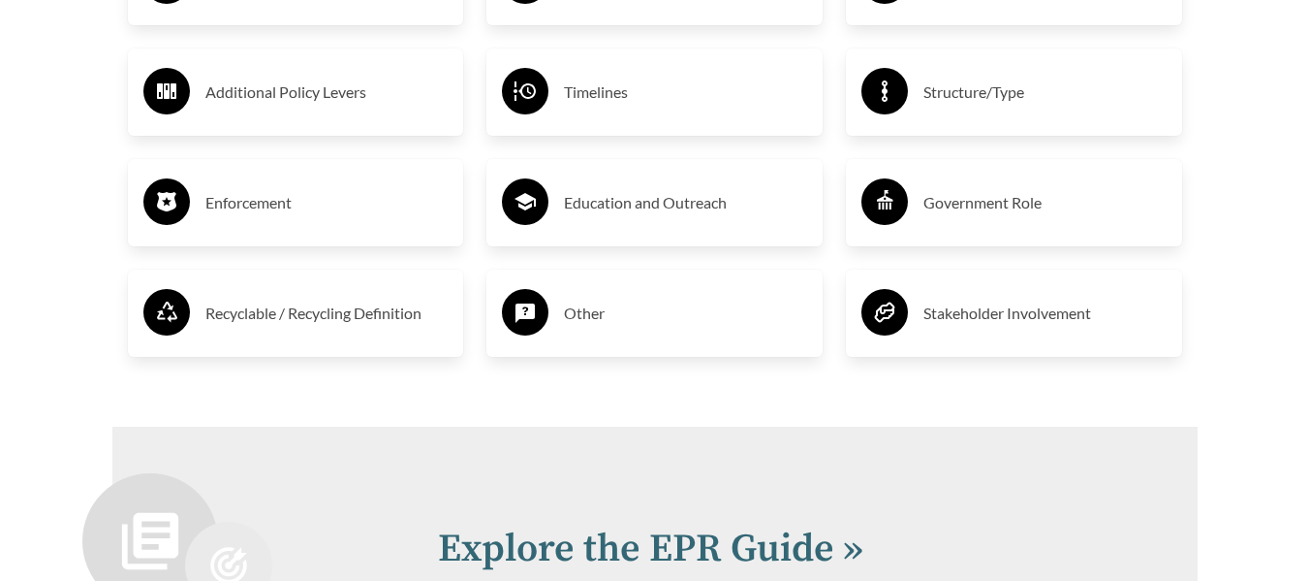
click at [319, 312] on h3 "Recyclable / Recycling Definition" at bounding box center [326, 313] width 243 height 31
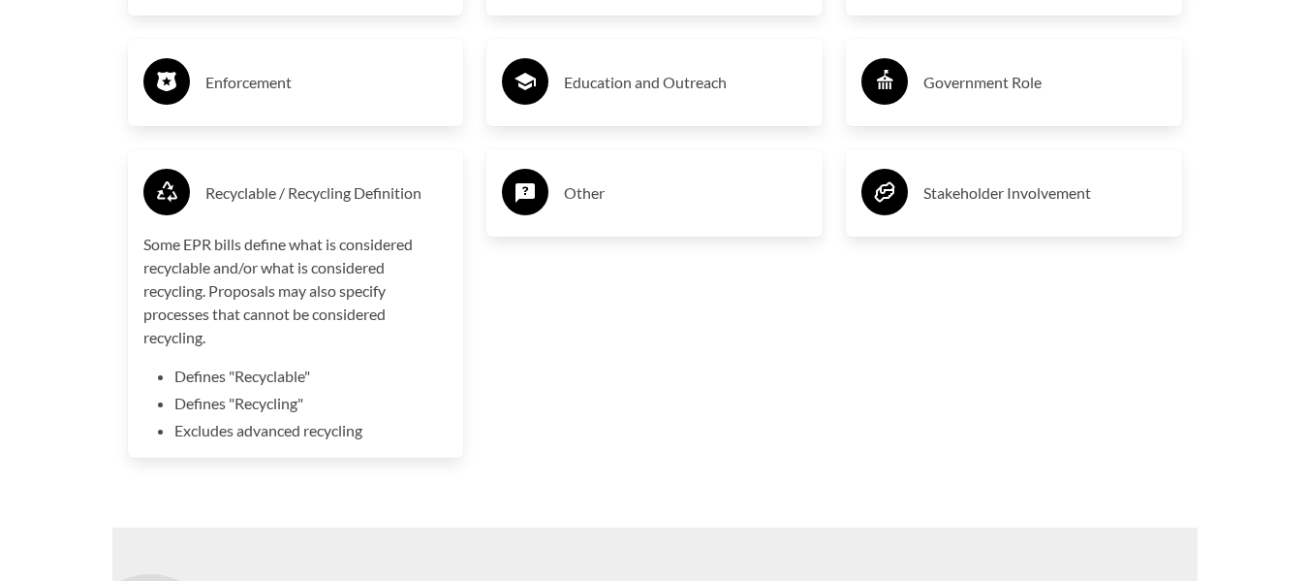
scroll to position [3756, 0]
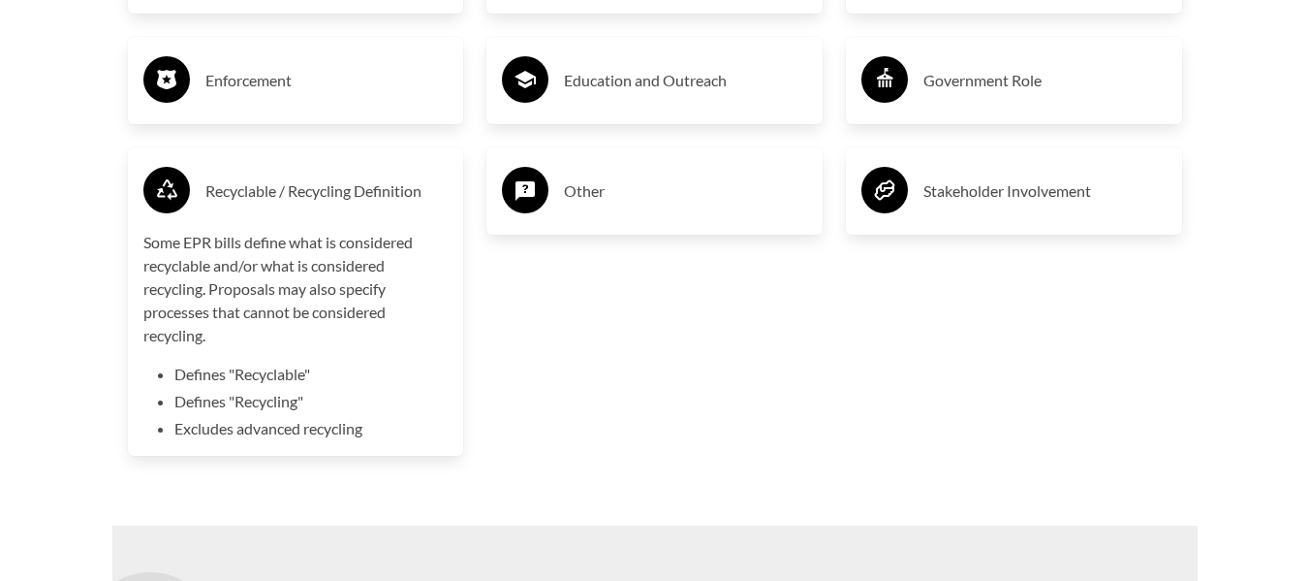
click at [362, 198] on h3 "Recyclable / Recycling Definition" at bounding box center [326, 190] width 243 height 31
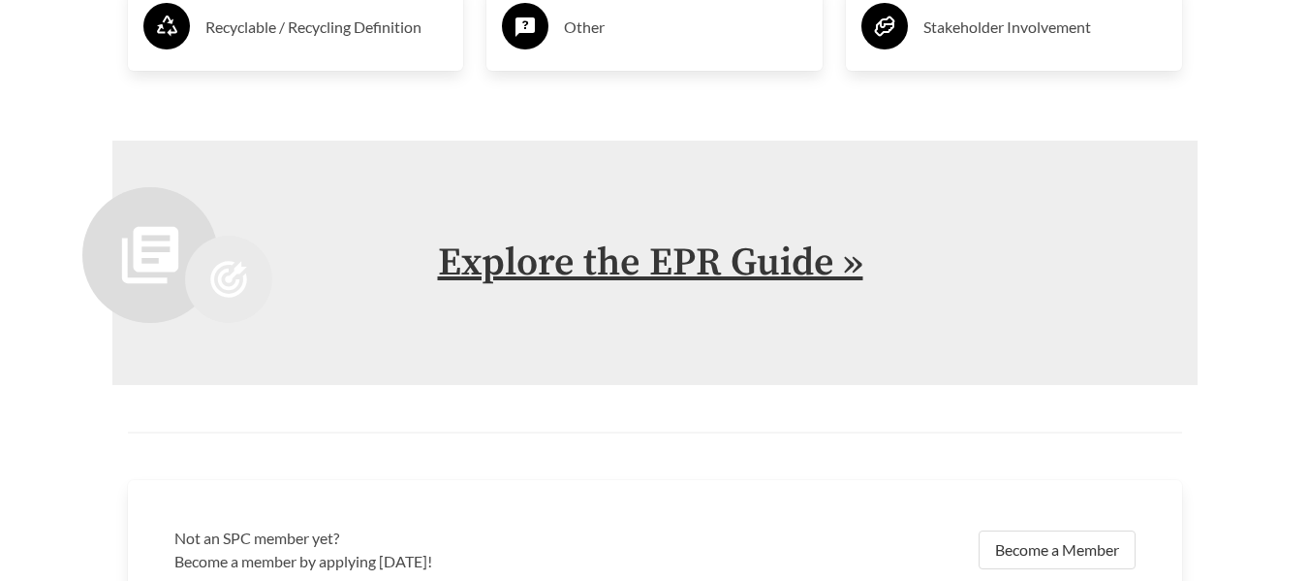
scroll to position [3921, 0]
